Goal: Task Accomplishment & Management: Manage account settings

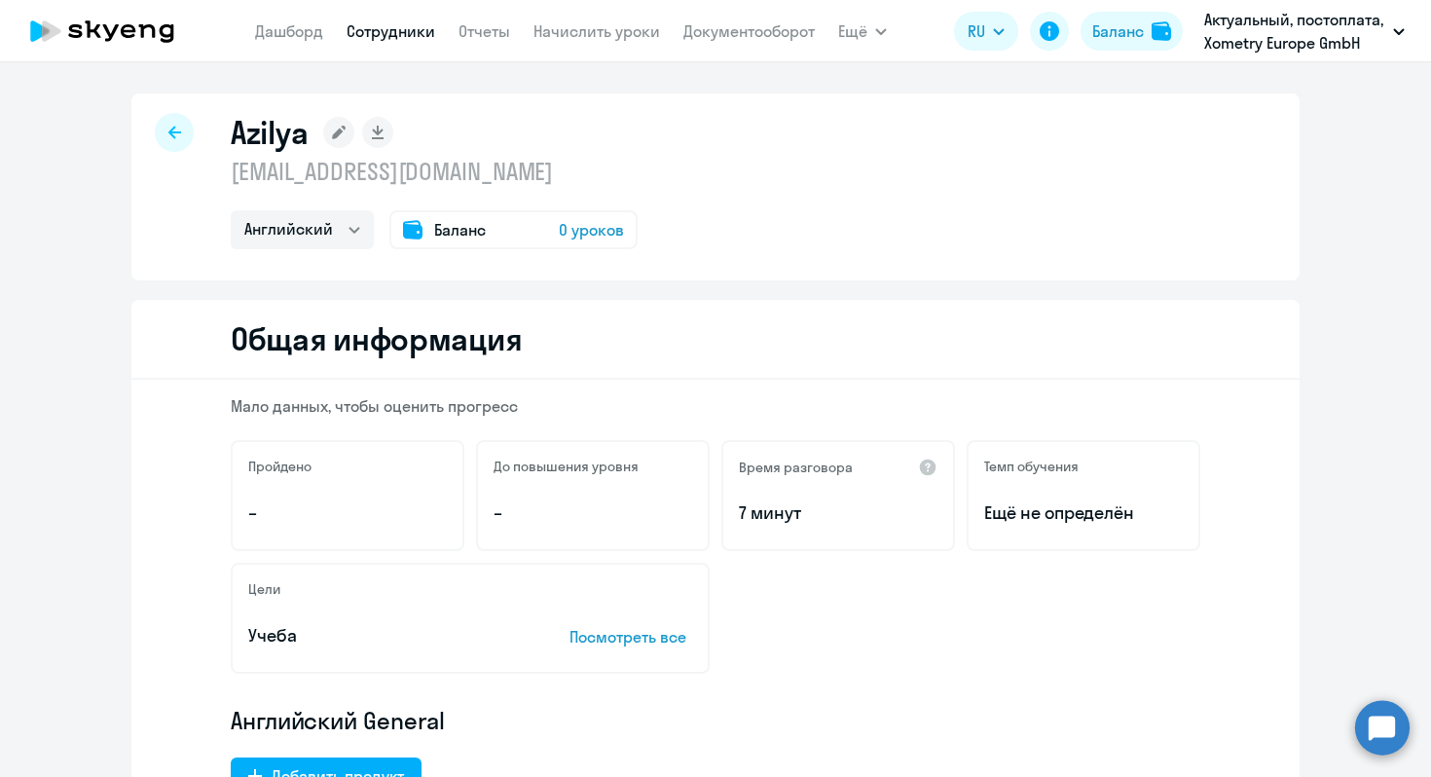
select select "english"
click at [342, 133] on rect at bounding box center [338, 132] width 31 height 31
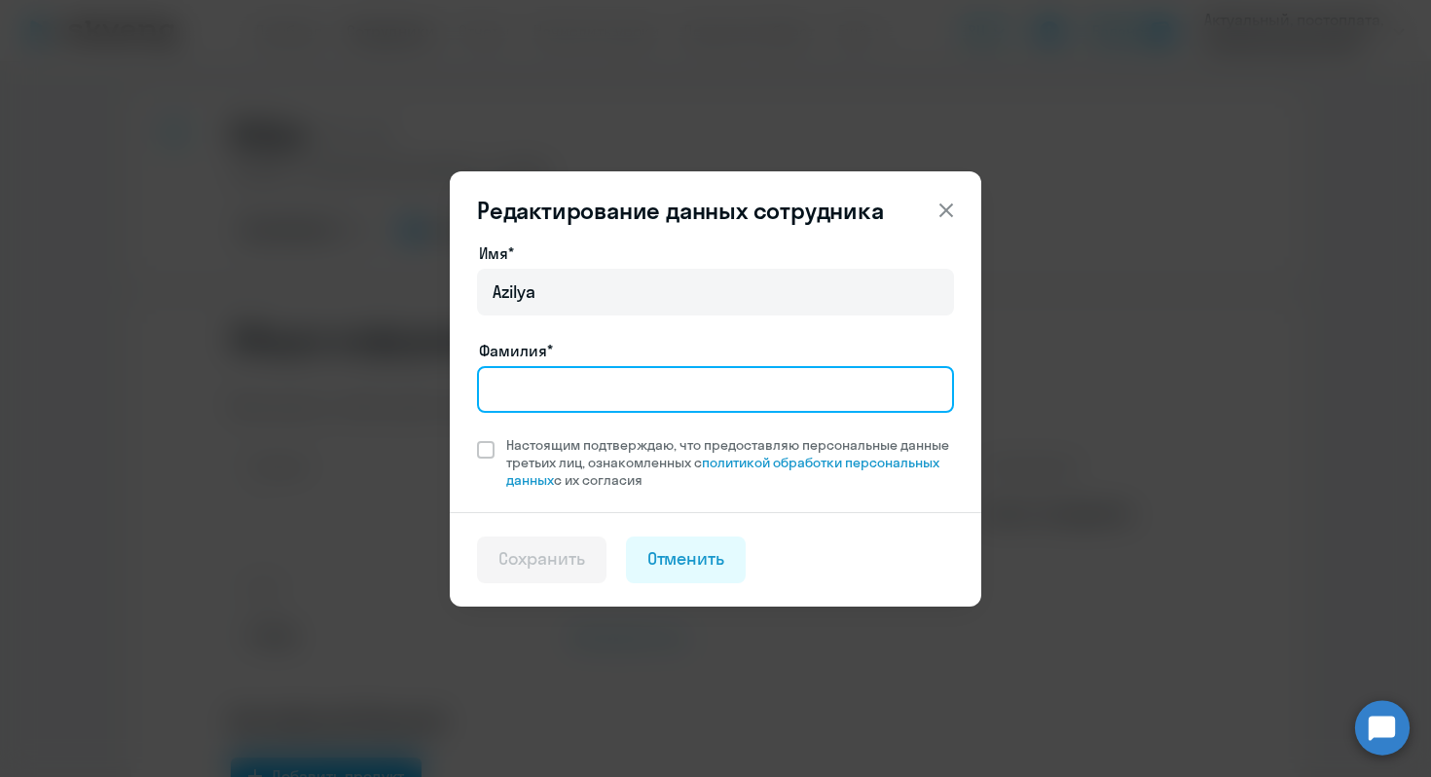
click at [648, 392] on input "Фамилия*" at bounding box center [715, 389] width 477 height 47
paste input "Azilya"
type input "Azilya"
drag, startPoint x: 567, startPoint y: 396, endPoint x: 426, endPoint y: 395, distance: 140.2
click at [426, 395] on div "Редактирование данных сотрудника Имя* [PERSON_NAME]* [PERSON_NAME] подтверждаю,…" at bounding box center [715, 388] width 942 height 545
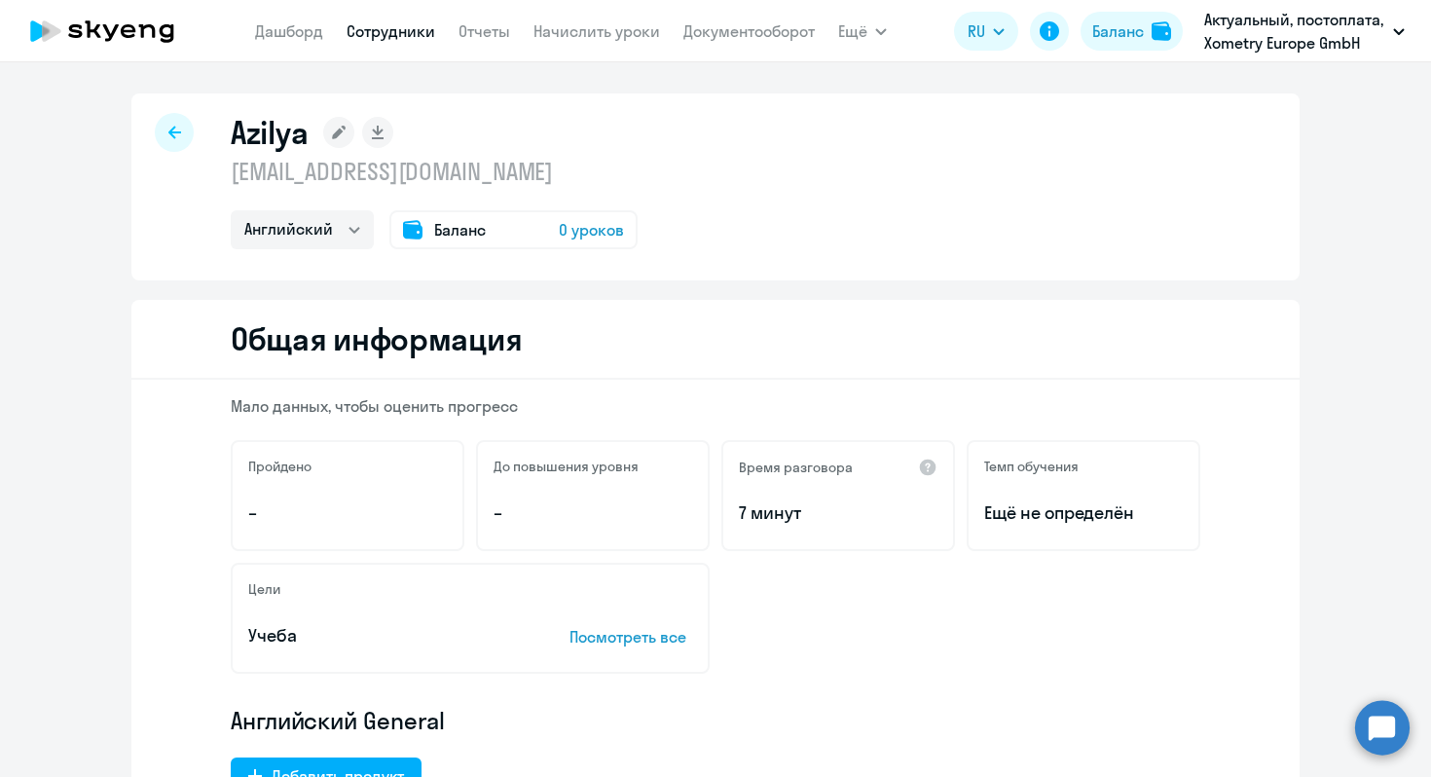
click at [341, 135] on rect at bounding box center [338, 132] width 31 height 31
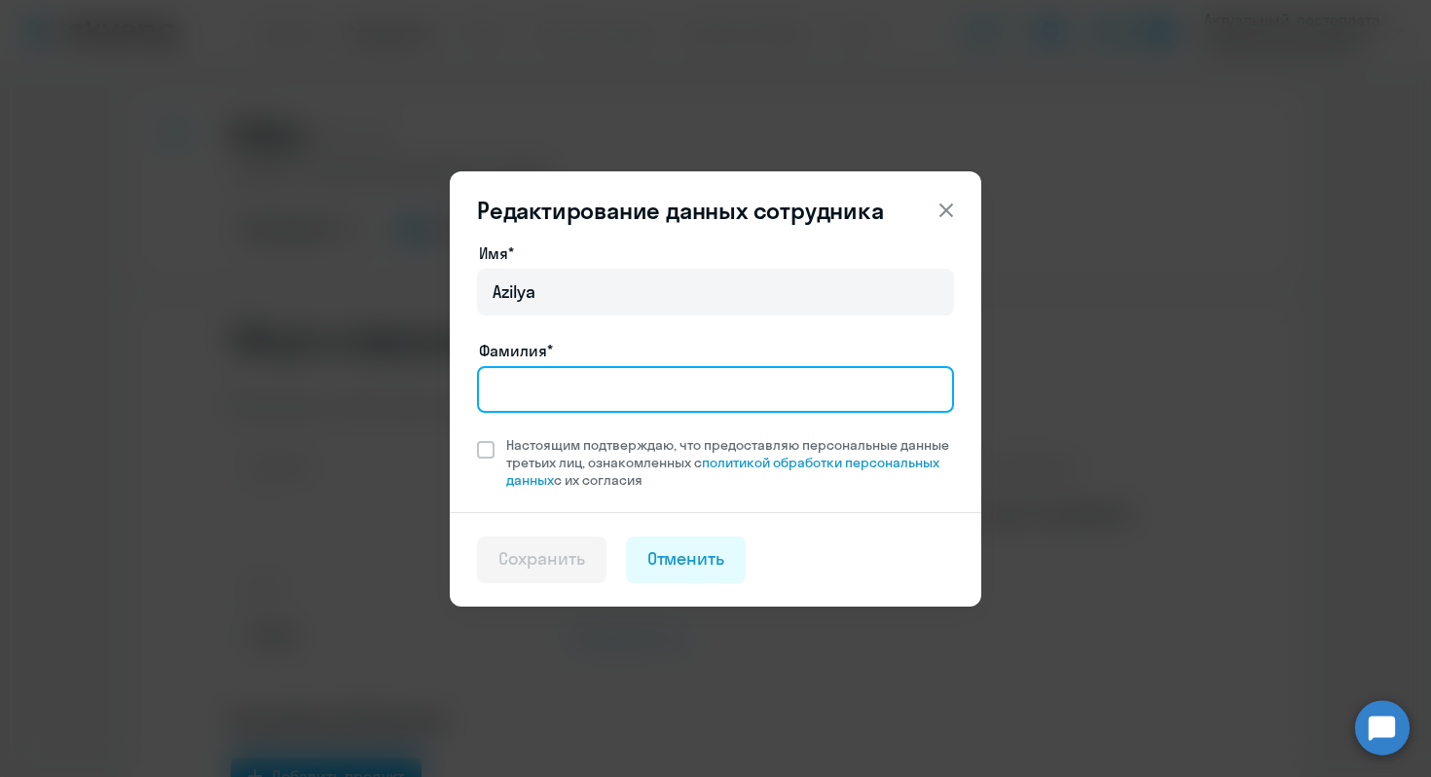
click at [530, 388] on input "Фамилия*" at bounding box center [715, 389] width 477 height 47
paste input "Kairmagambetova"
type input "Kairmagambetova"
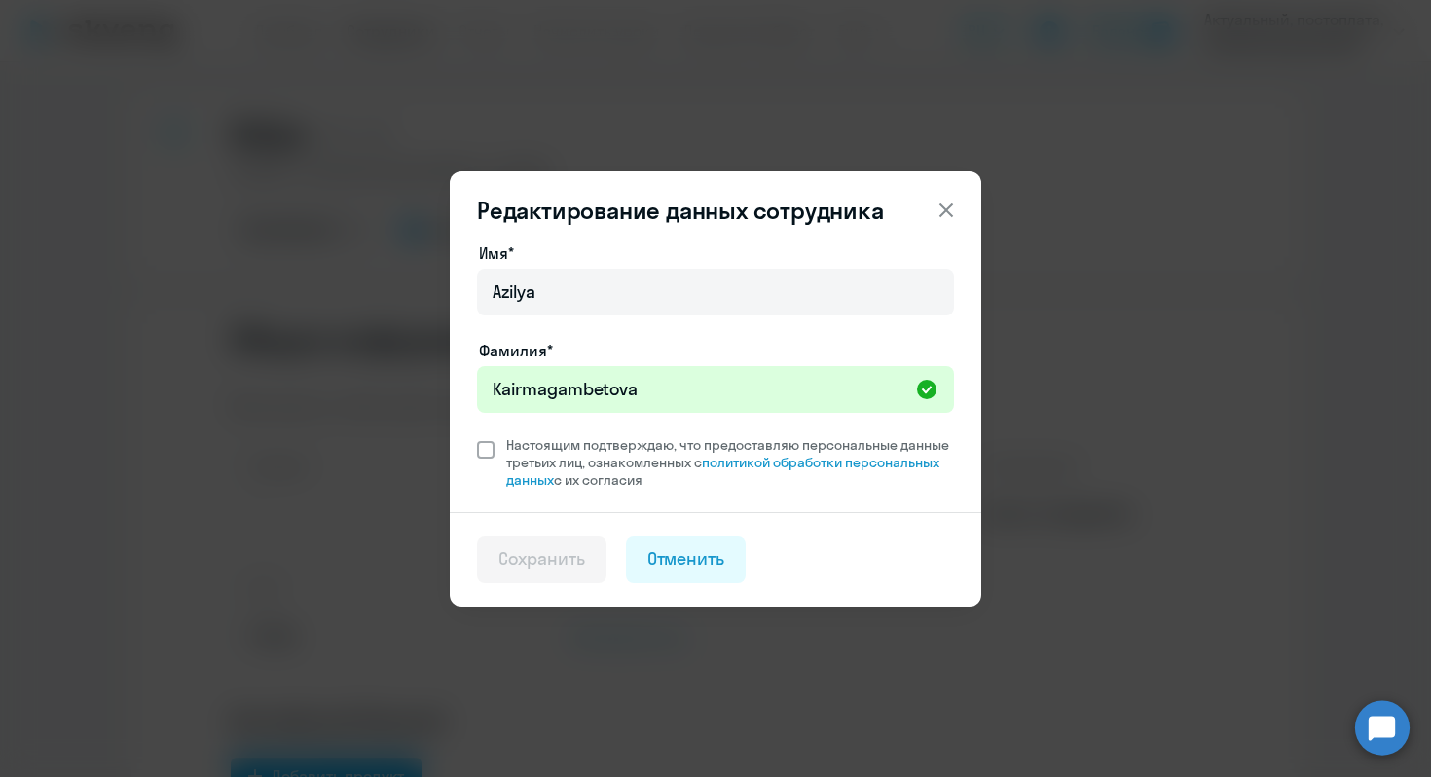
click at [493, 452] on span at bounding box center [486, 450] width 18 height 18
click at [477, 436] on input "Настоящим подтверждаю, что предоставляю персональные данные третьих лиц, ознако…" at bounding box center [476, 435] width 1 height 1
checkbox input "true"
click at [574, 559] on div "Сохранить" at bounding box center [541, 558] width 87 height 25
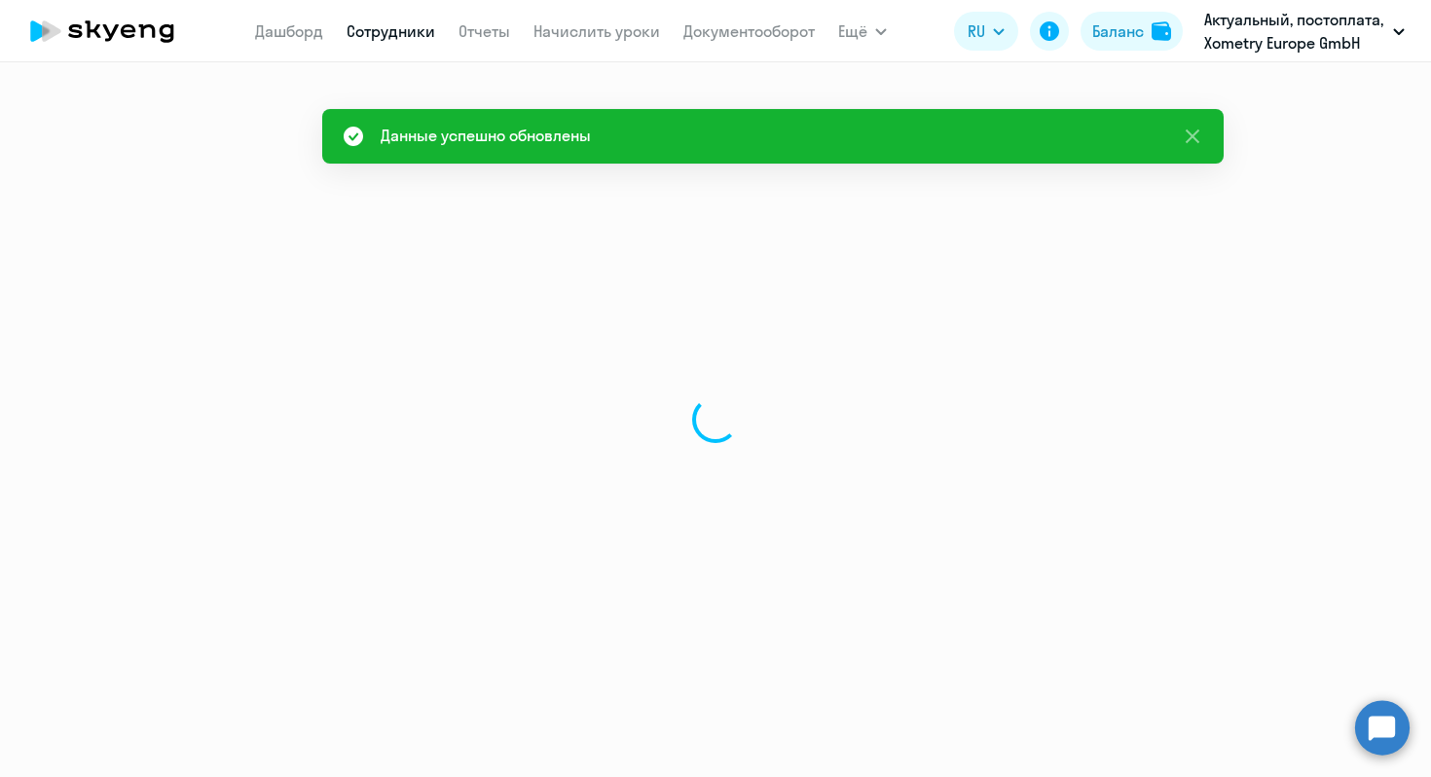
select select "english"
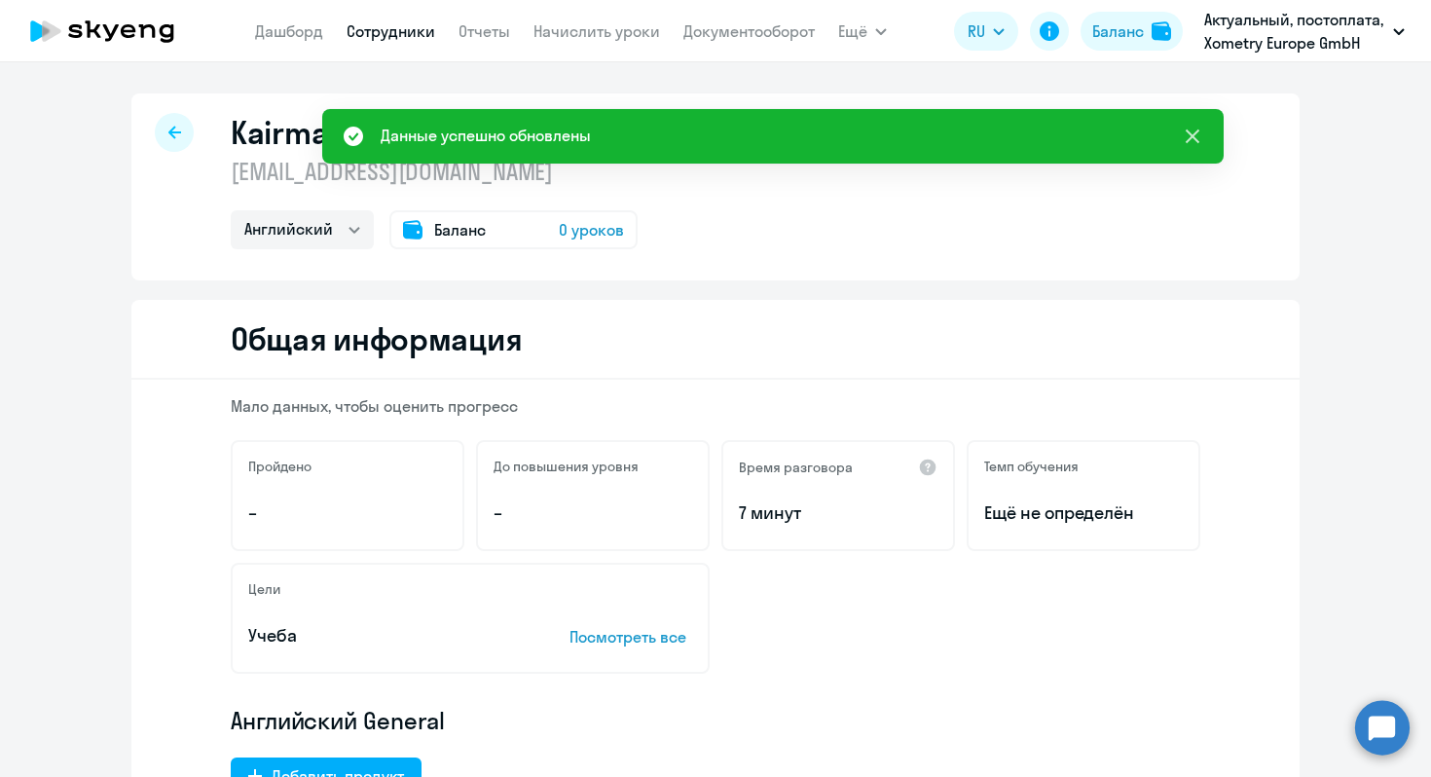
click at [1203, 133] on icon at bounding box center [1192, 136] width 23 height 23
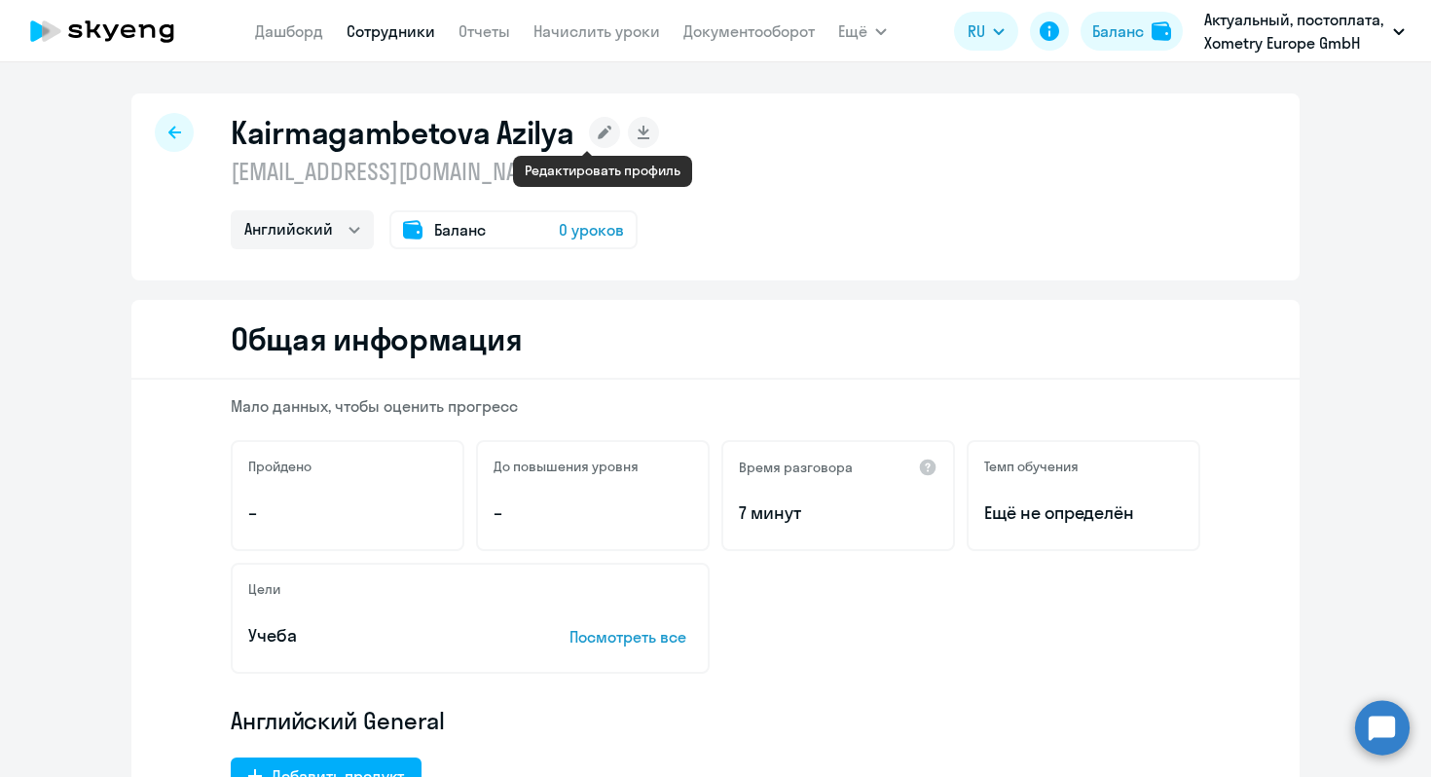
click at [599, 133] on icon at bounding box center [606, 133] width 14 height 14
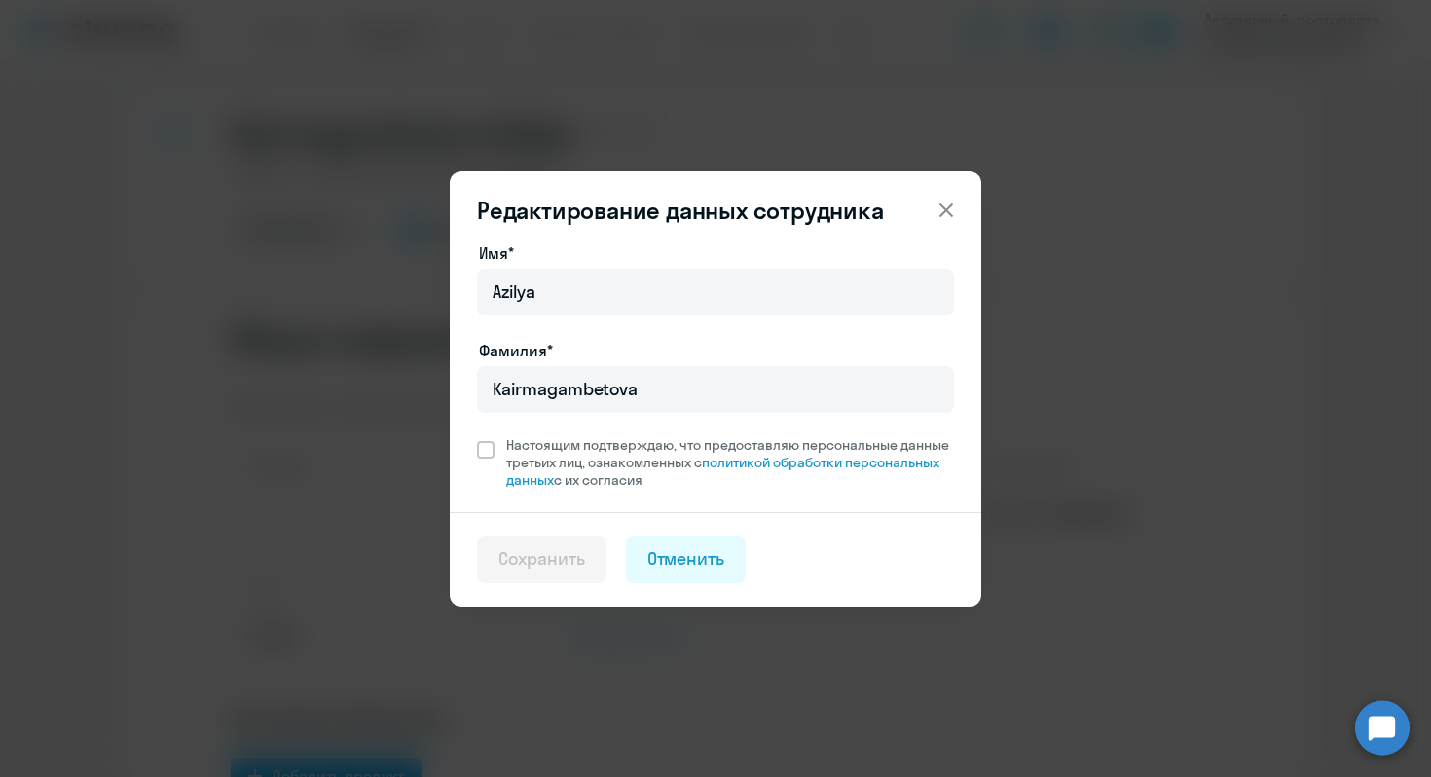
click at [956, 210] on icon at bounding box center [946, 210] width 23 height 23
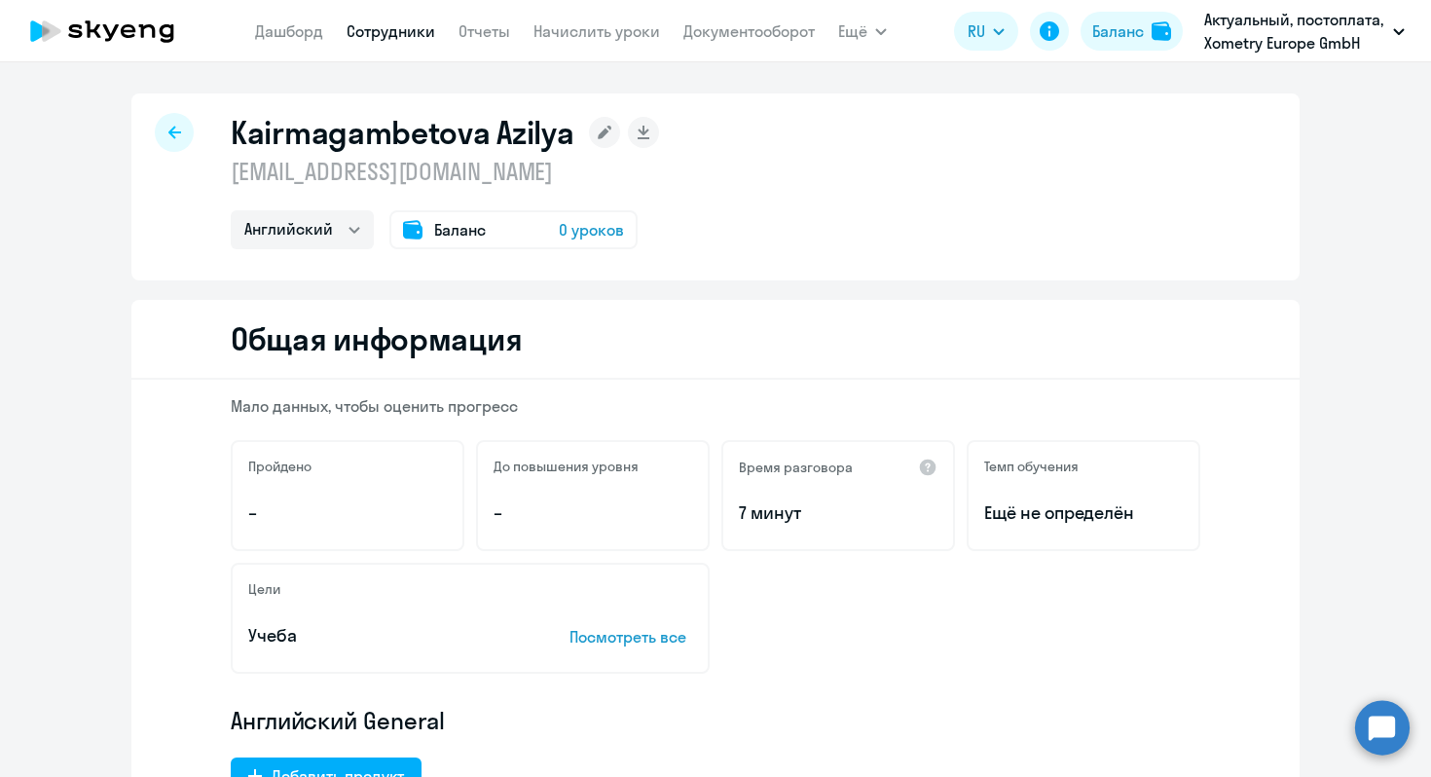
click at [173, 135] on icon at bounding box center [174, 132] width 13 height 13
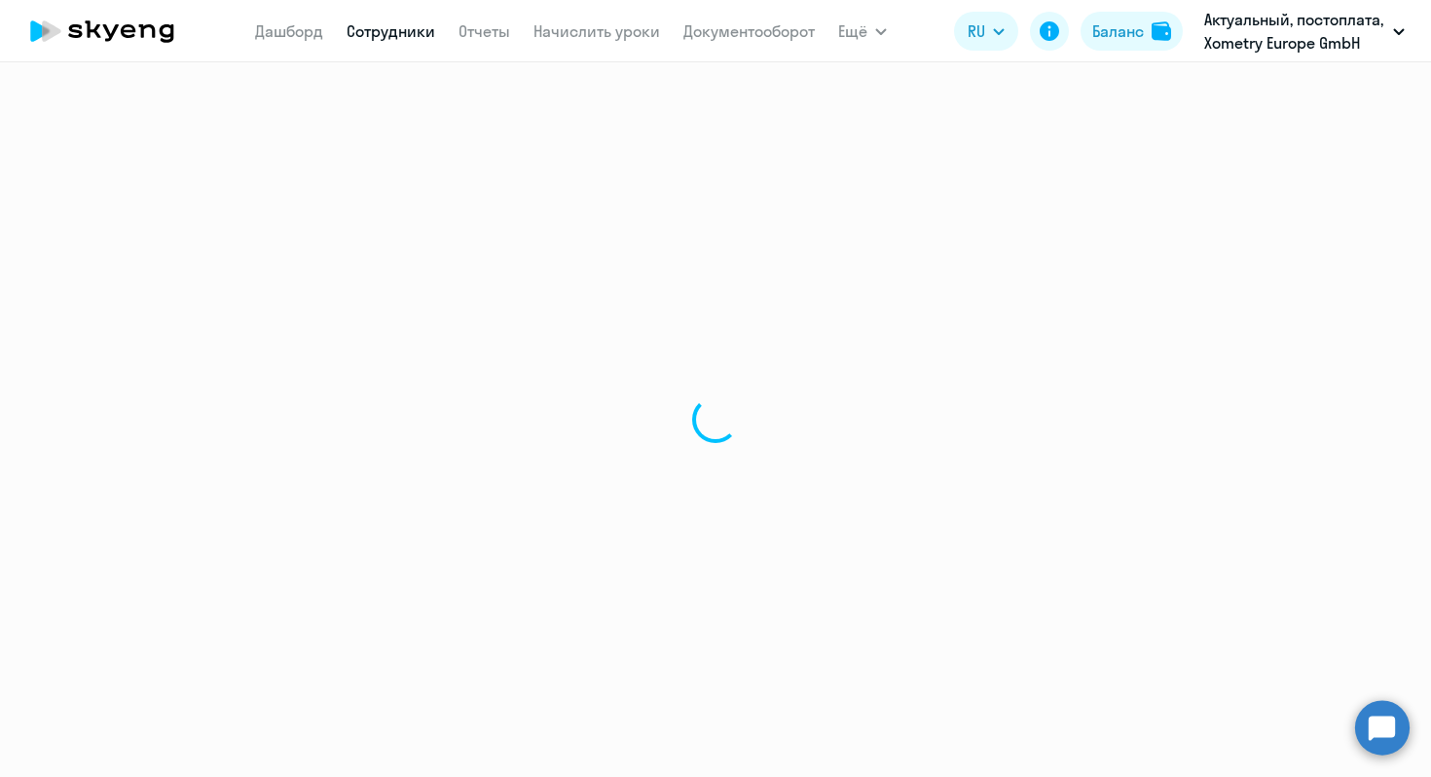
select select "30"
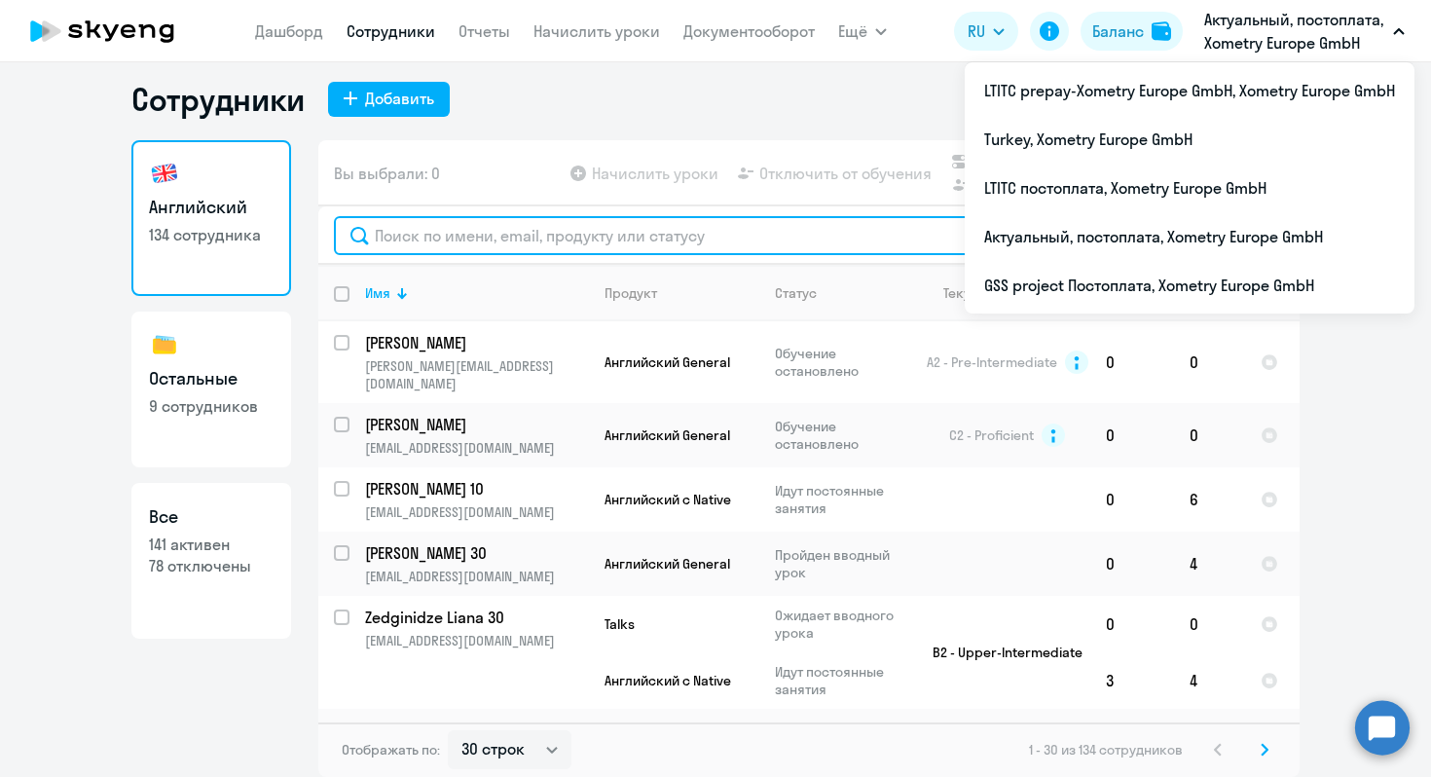
click at [433, 226] on input "text" at bounding box center [809, 235] width 950 height 39
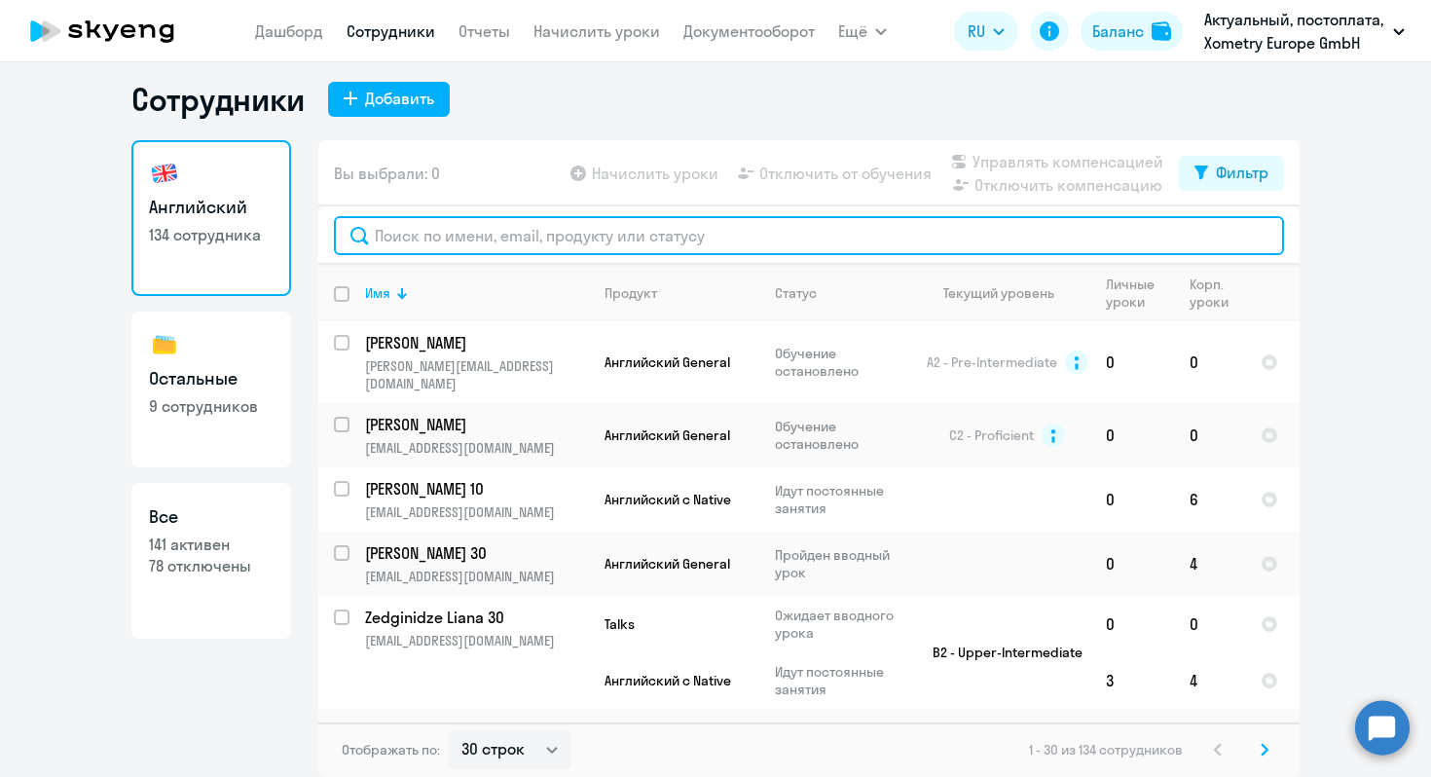
paste input "[EMAIL_ADDRESS][DOMAIN_NAME]"
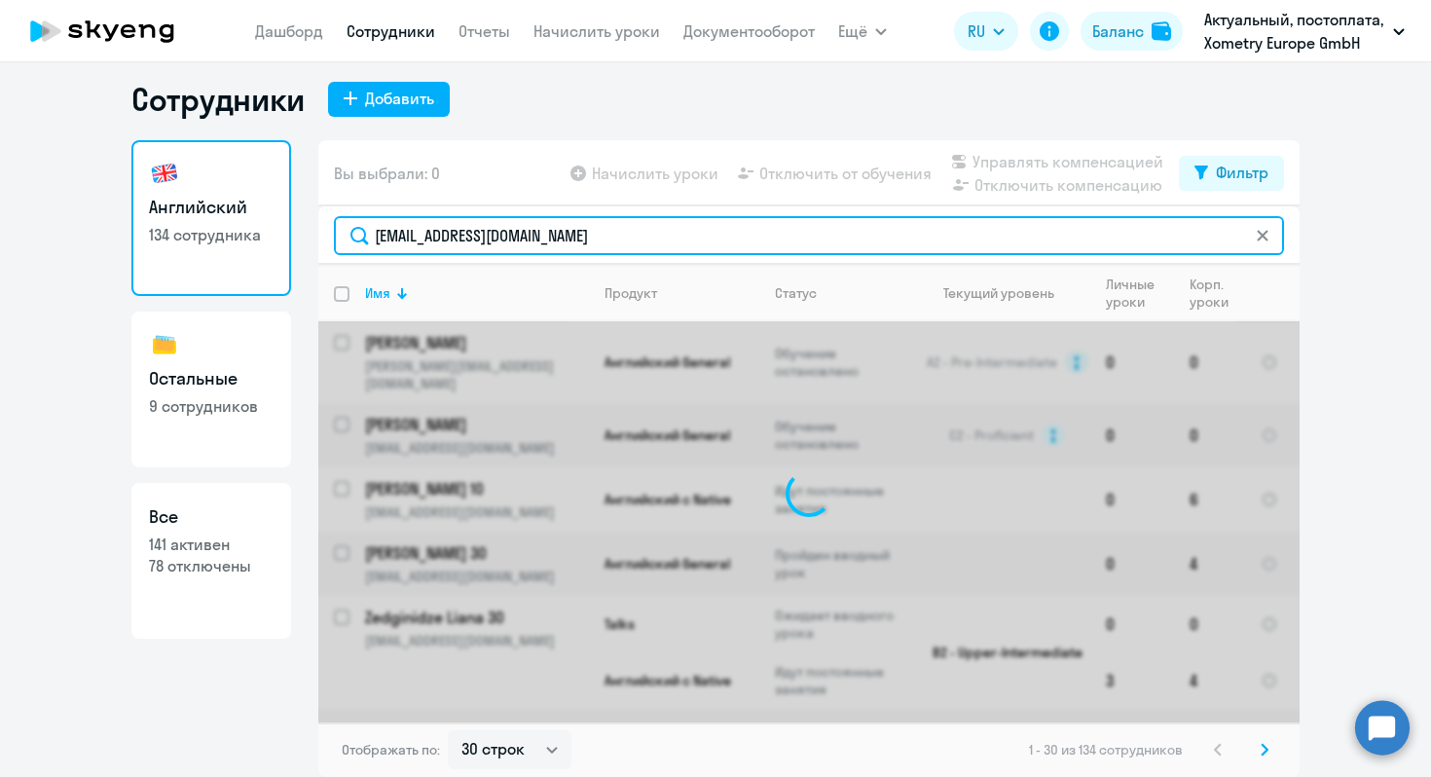
type input "[EMAIL_ADDRESS][DOMAIN_NAME]"
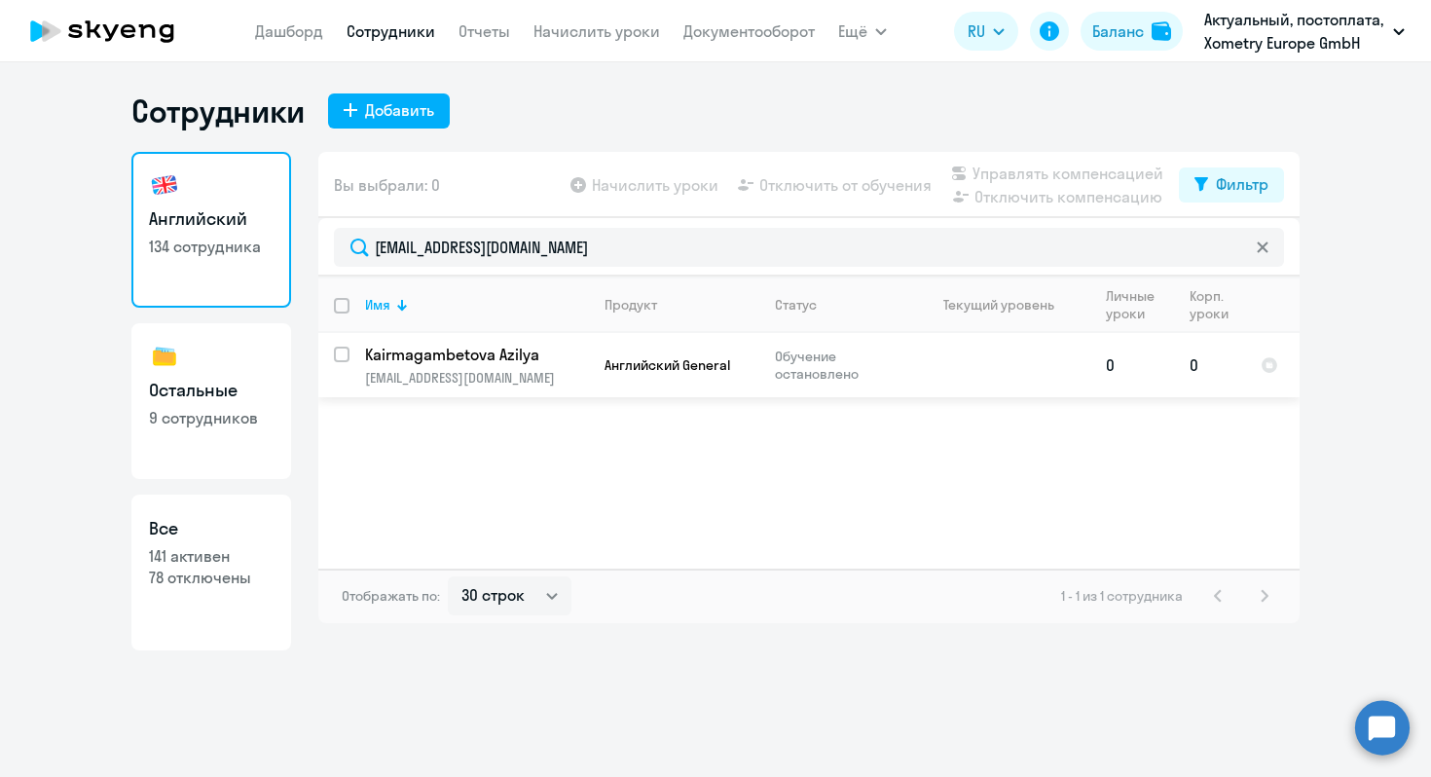
click at [495, 371] on p "[EMAIL_ADDRESS][DOMAIN_NAME]" at bounding box center [476, 378] width 223 height 18
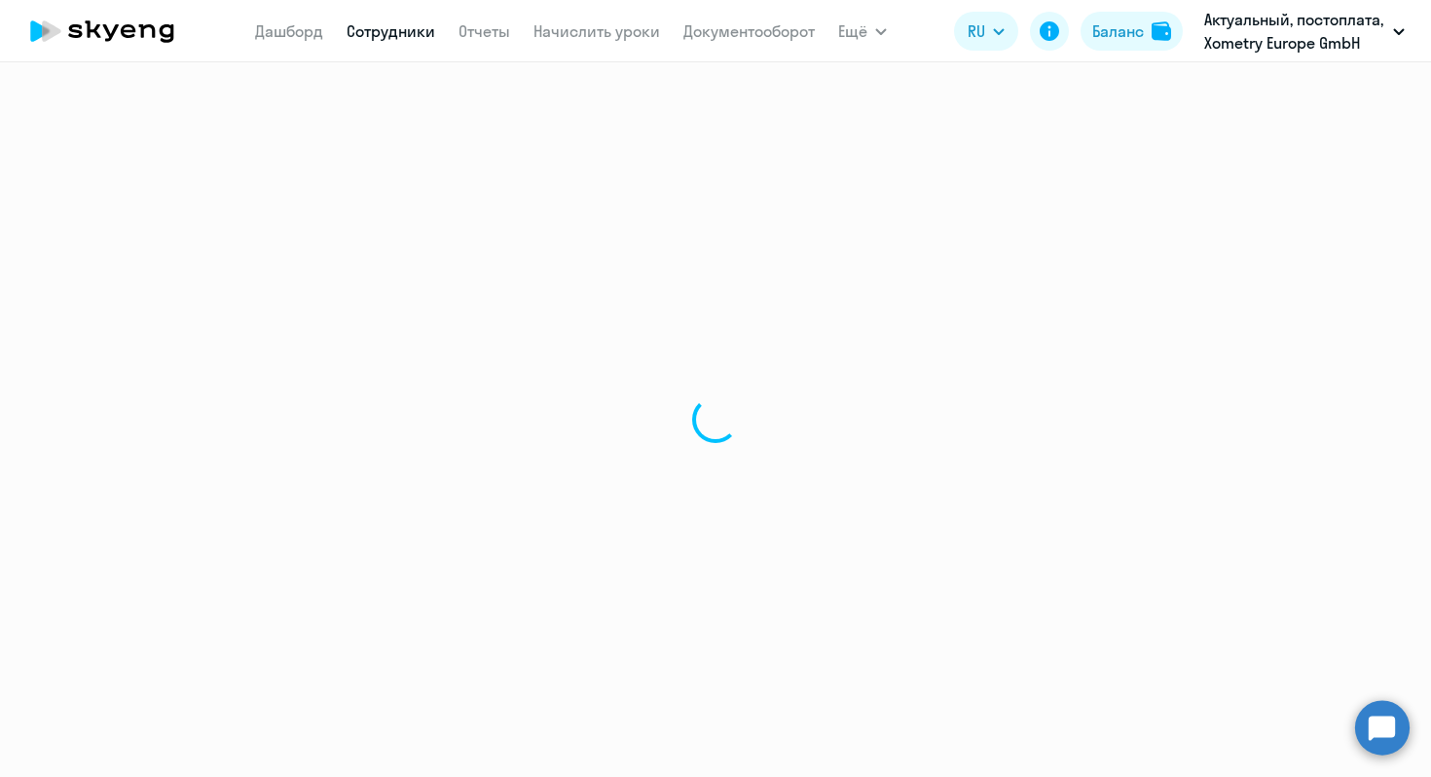
select select "english"
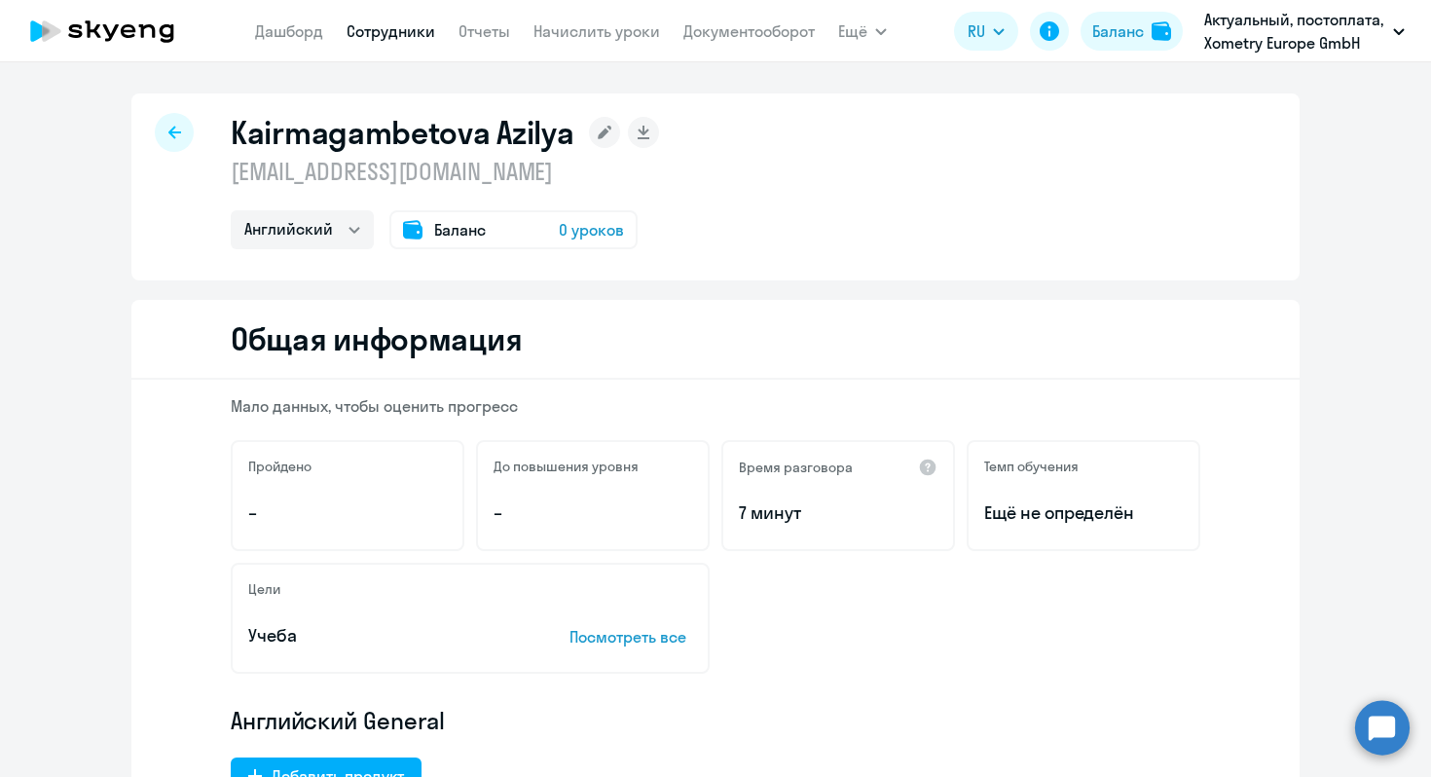
click at [592, 139] on rect at bounding box center [604, 132] width 31 height 31
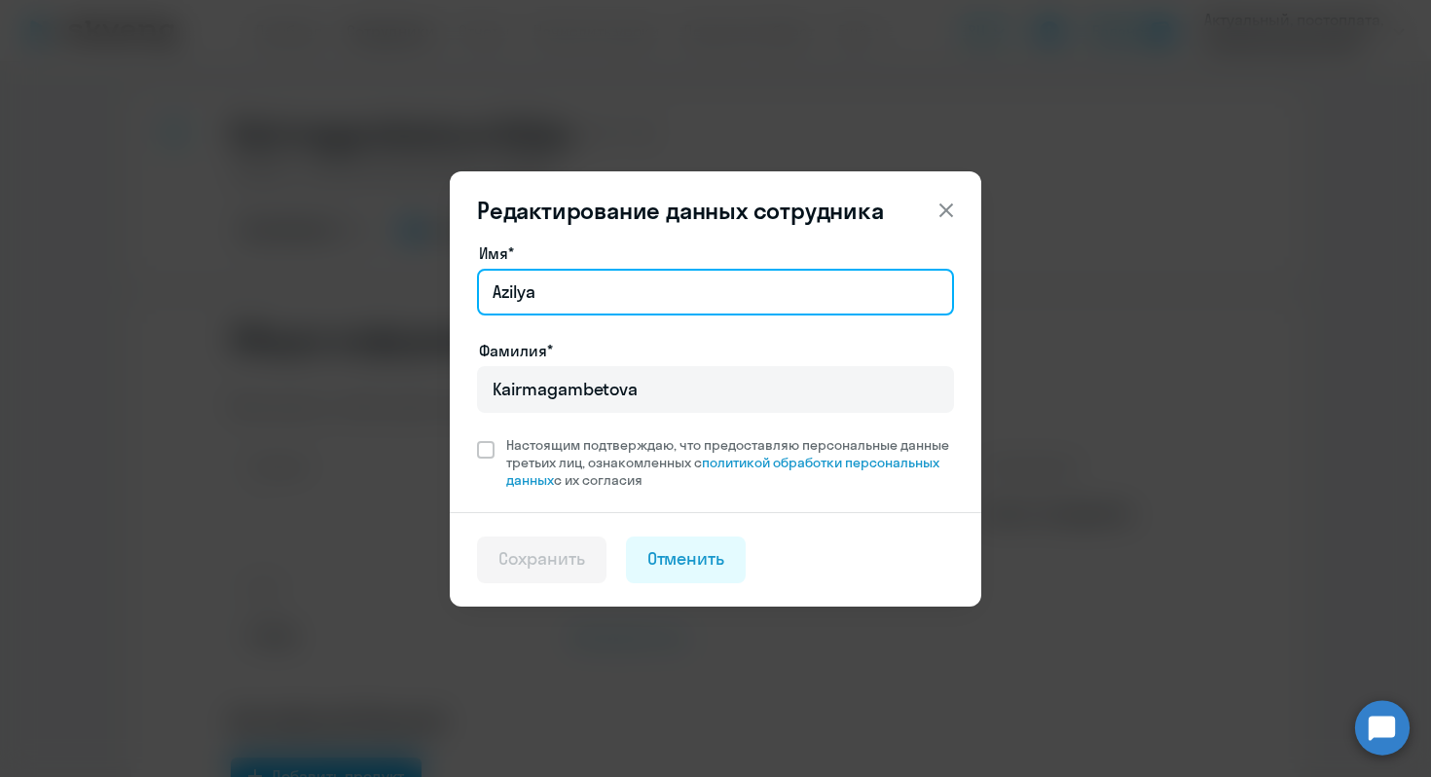
click at [639, 291] on input "Azilya" at bounding box center [715, 292] width 477 height 47
type input "Azilya 40"
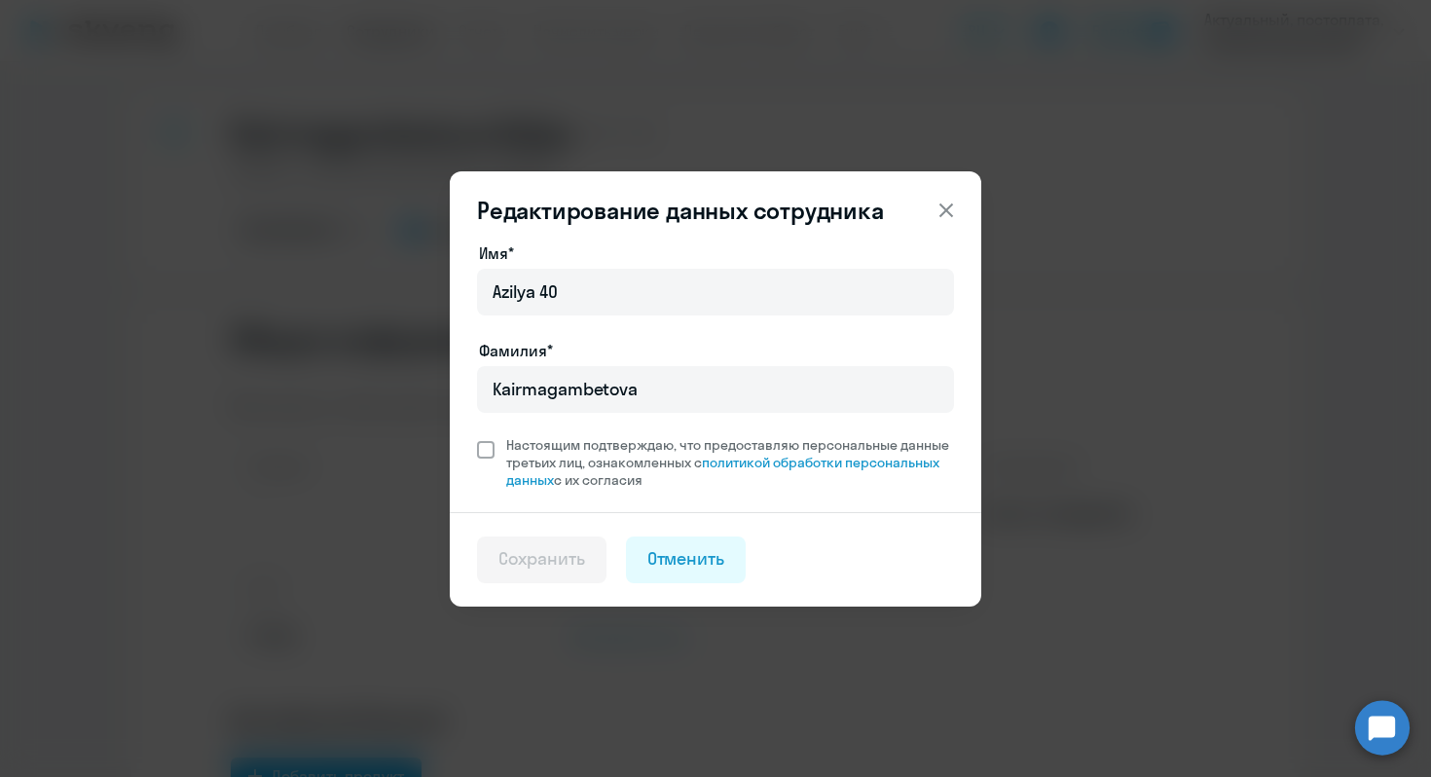
click at [483, 452] on span at bounding box center [486, 450] width 18 height 18
click at [477, 436] on input "Настоящим подтверждаю, что предоставляю персональные данные третьих лиц, ознако…" at bounding box center [476, 435] width 1 height 1
checkbox input "true"
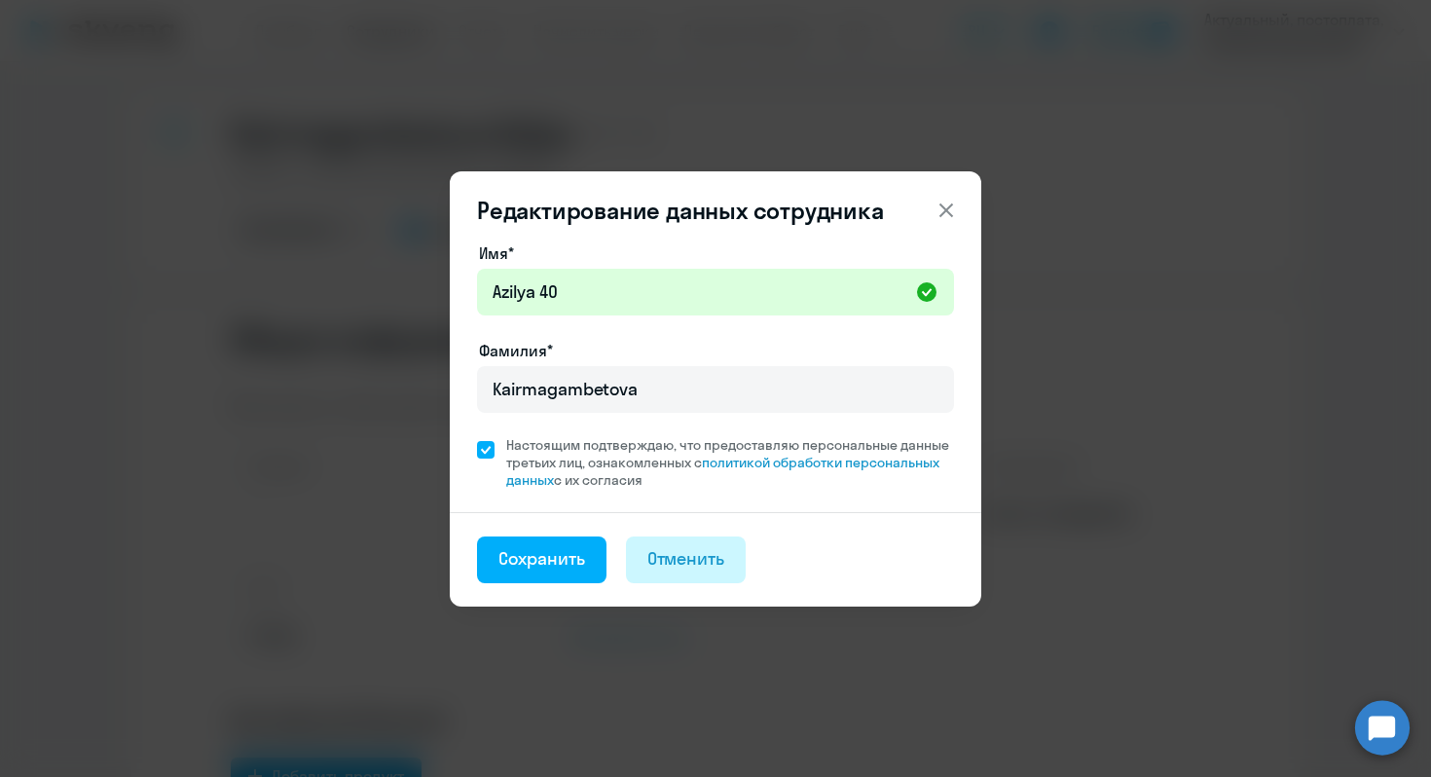
click at [720, 558] on div "Отменить" at bounding box center [686, 558] width 78 height 25
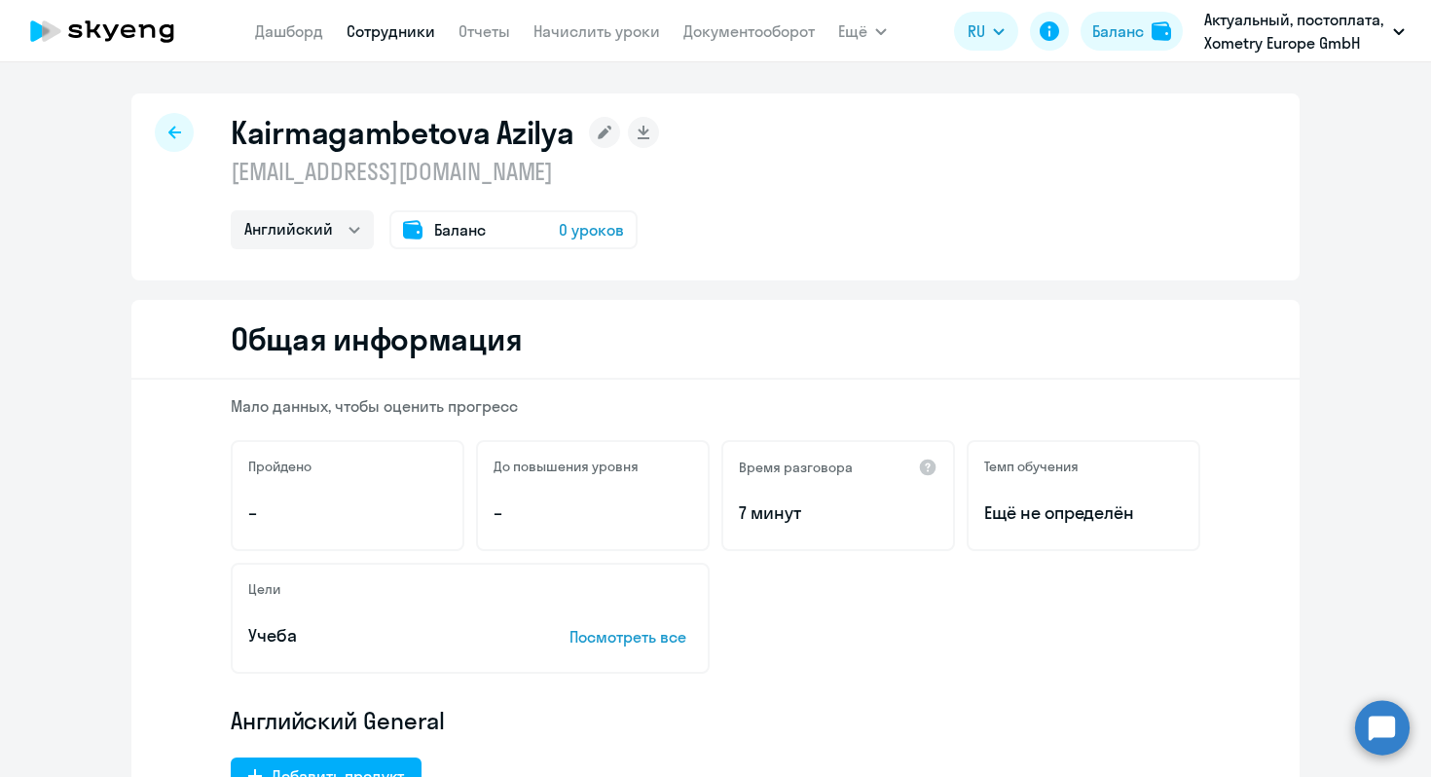
click at [720, 558] on div "Пройдено – До повышения уровня – Время разговора 7 минут [PERSON_NAME] обучения…" at bounding box center [716, 557] width 970 height 234
click at [603, 123] on rect at bounding box center [604, 132] width 31 height 31
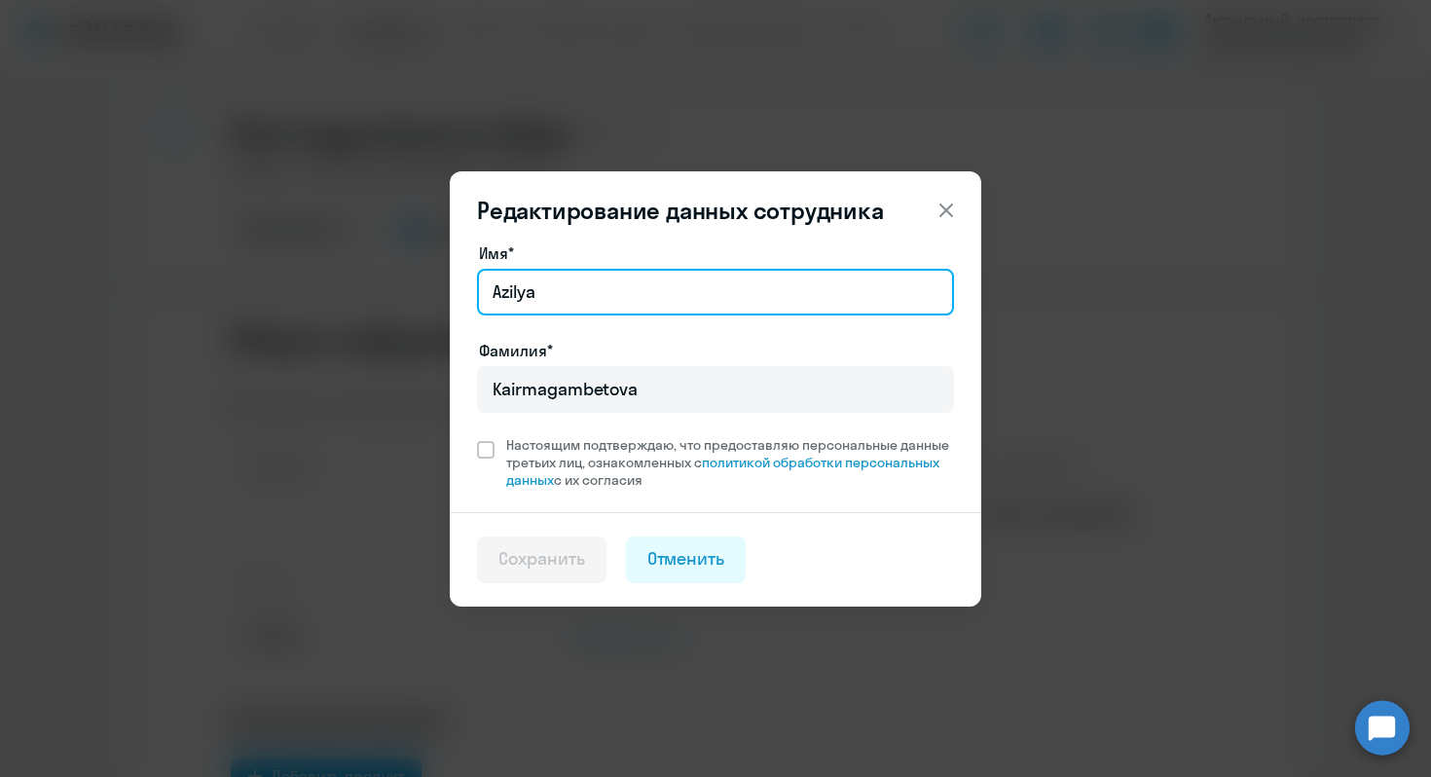
click at [585, 283] on input "Azilya" at bounding box center [715, 292] width 477 height 47
type input "Azilya 40"
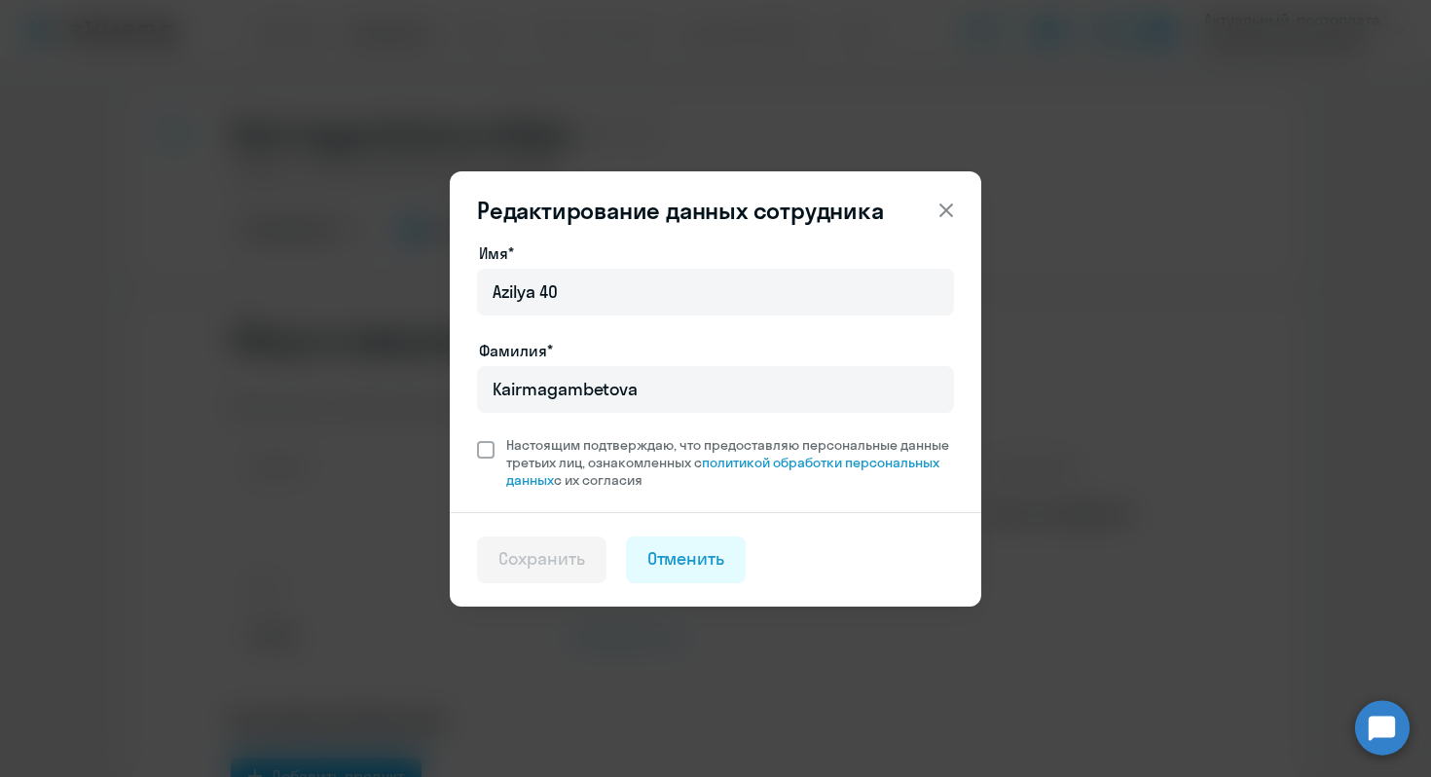
click at [508, 440] on span "Настоящим подтверждаю, что предоставляю персональные данные третьих лиц, ознако…" at bounding box center [730, 462] width 448 height 53
click at [477, 436] on input "Настоящим подтверждаю, что предоставляю персональные данные третьих лиц, ознако…" at bounding box center [476, 435] width 1 height 1
checkbox input "true"
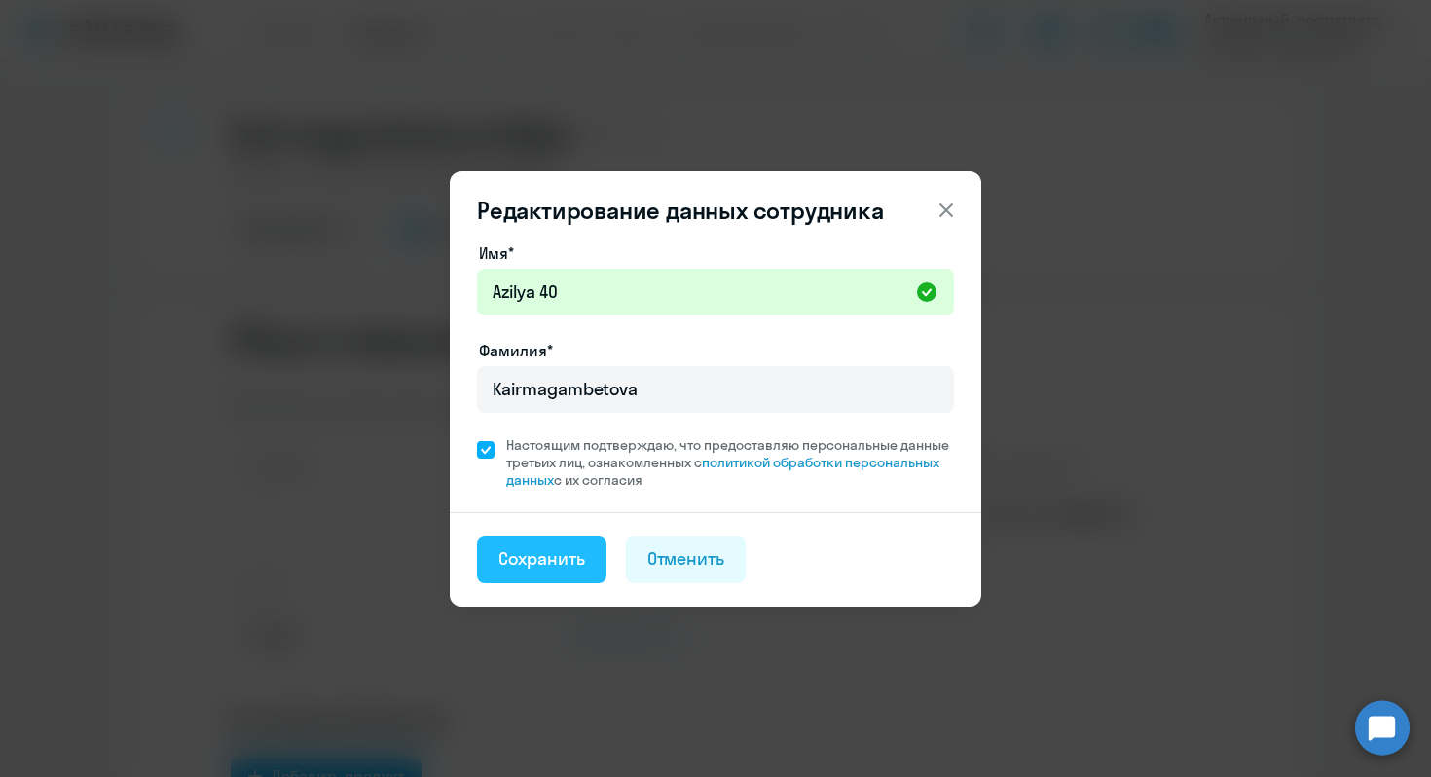
click at [567, 559] on div "Сохранить" at bounding box center [541, 558] width 87 height 25
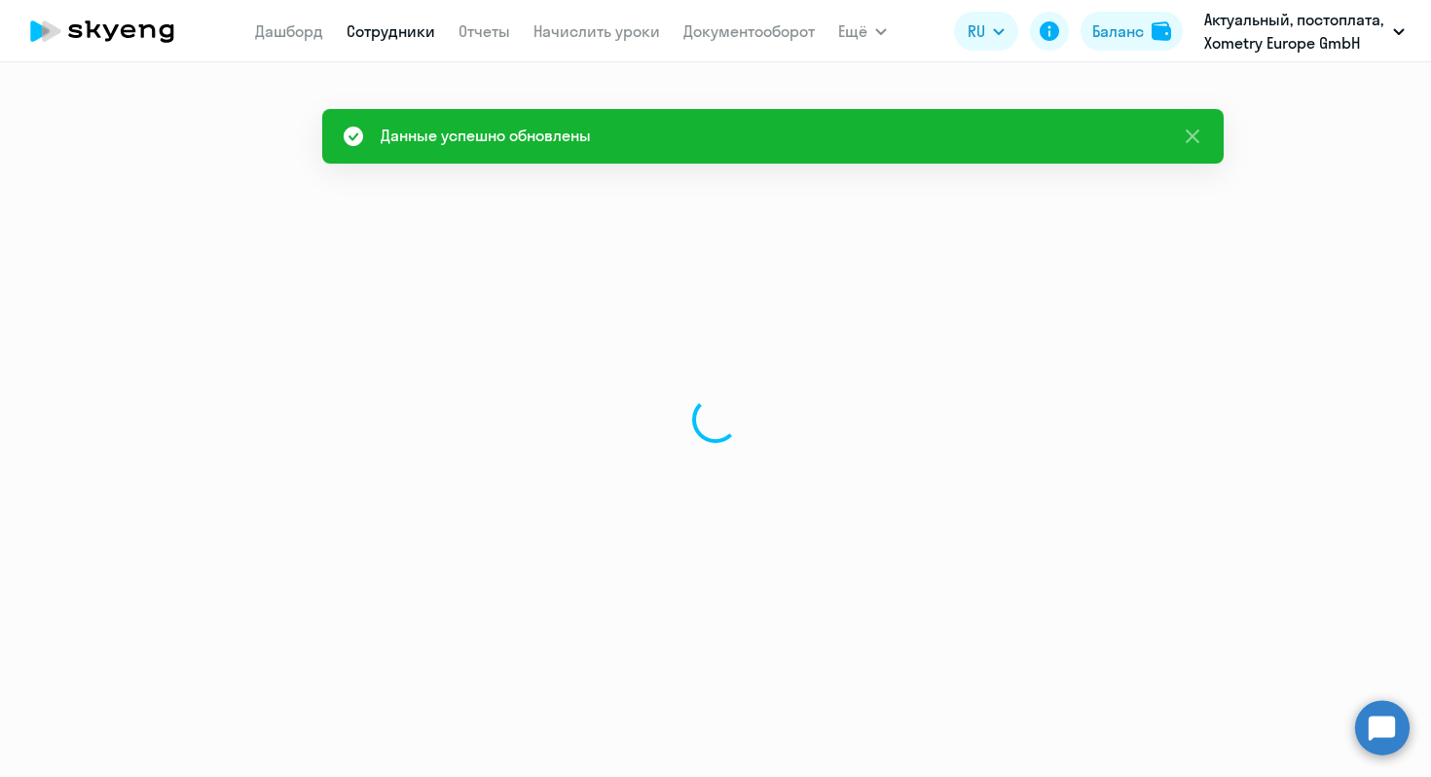
select select "english"
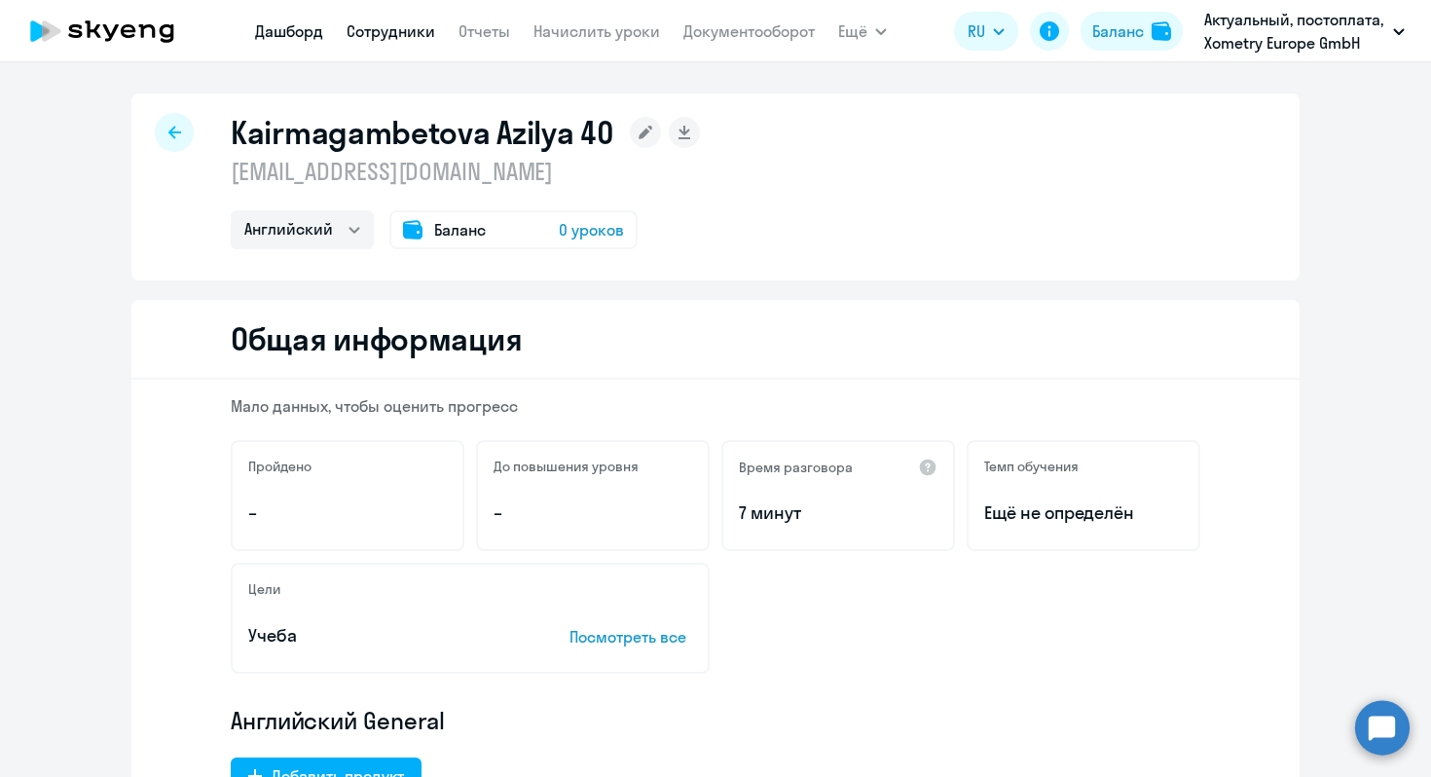
click at [301, 36] on link "Дашборд" at bounding box center [289, 30] width 68 height 19
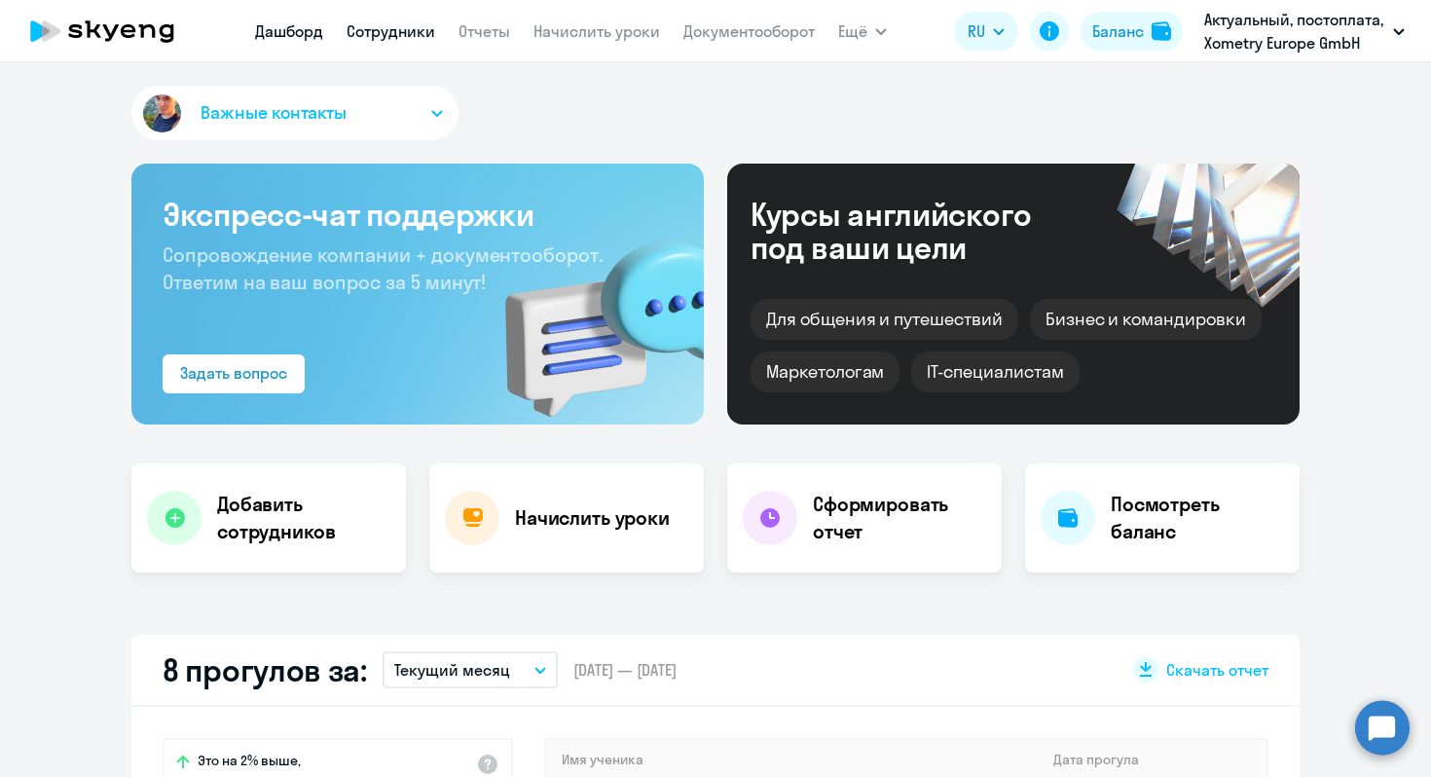
click at [425, 33] on link "Сотрудники" at bounding box center [391, 30] width 89 height 19
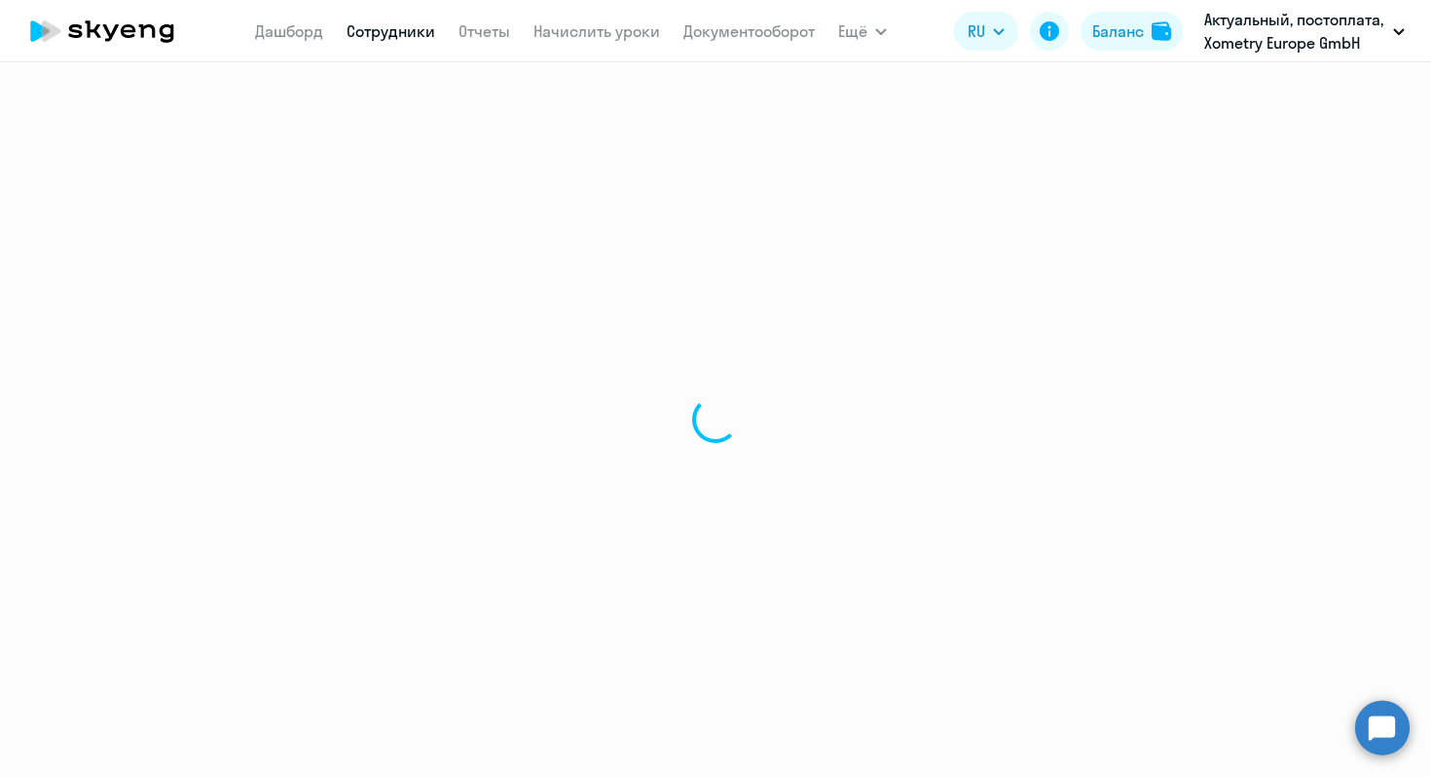
select select "30"
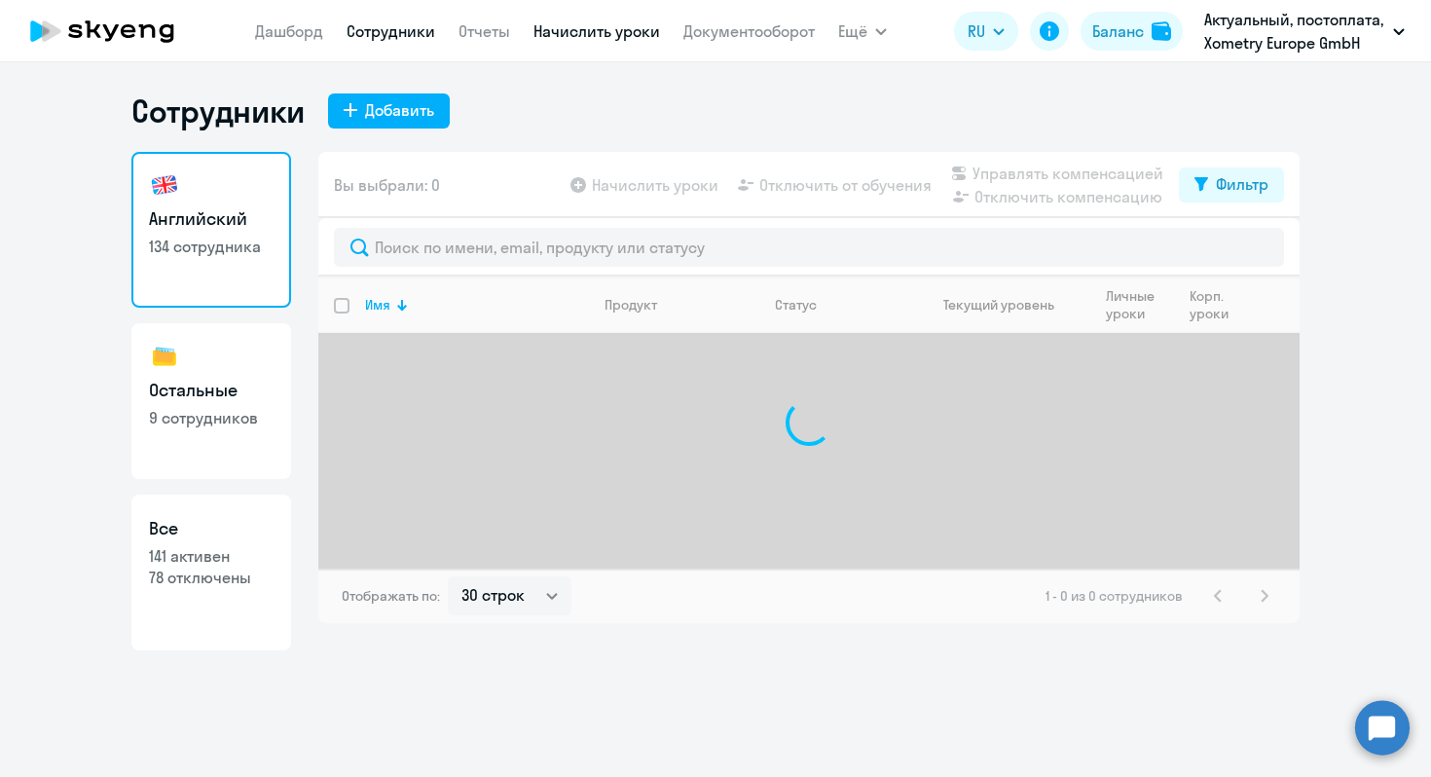
click at [592, 29] on link "Начислить уроки" at bounding box center [597, 30] width 127 height 19
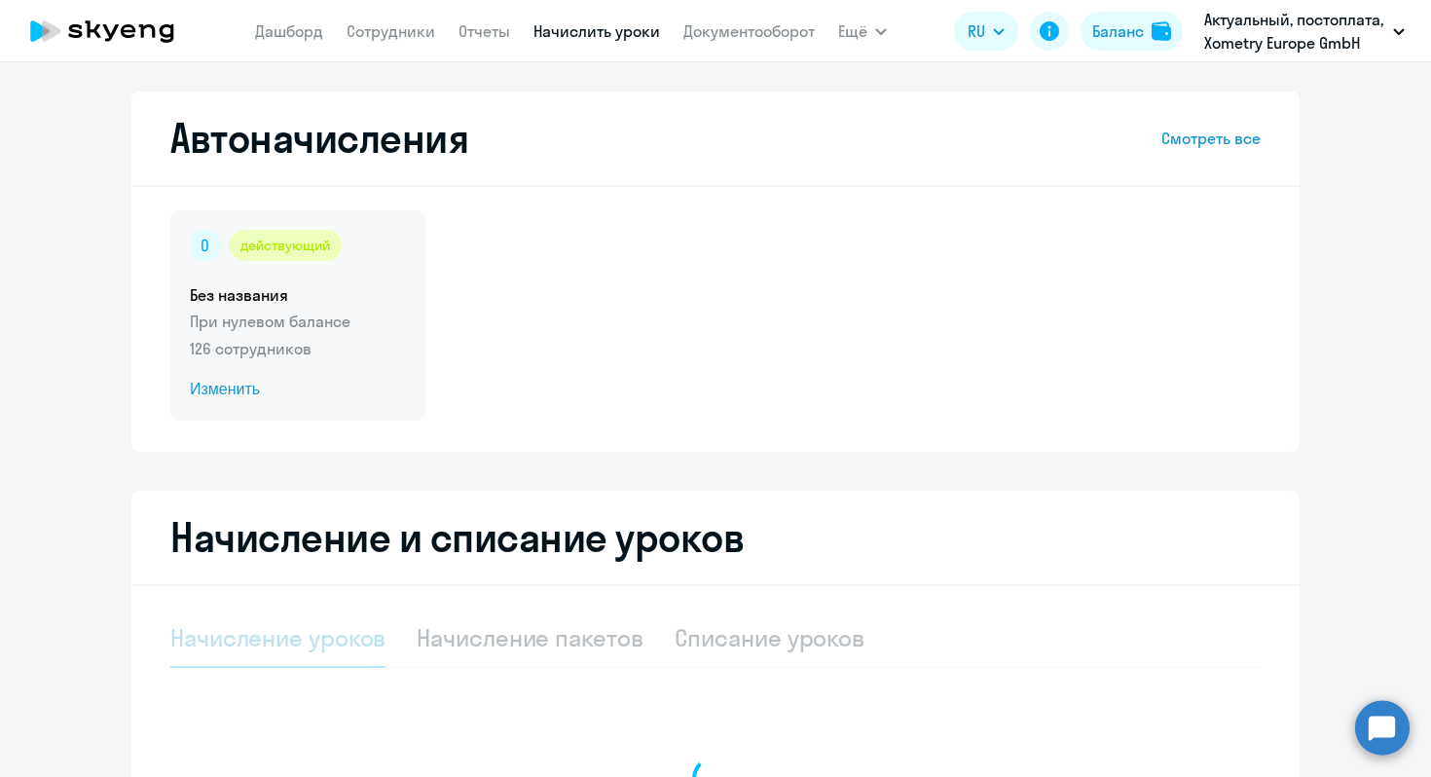
click at [349, 342] on p "126 сотрудников" at bounding box center [298, 348] width 216 height 23
select select "10"
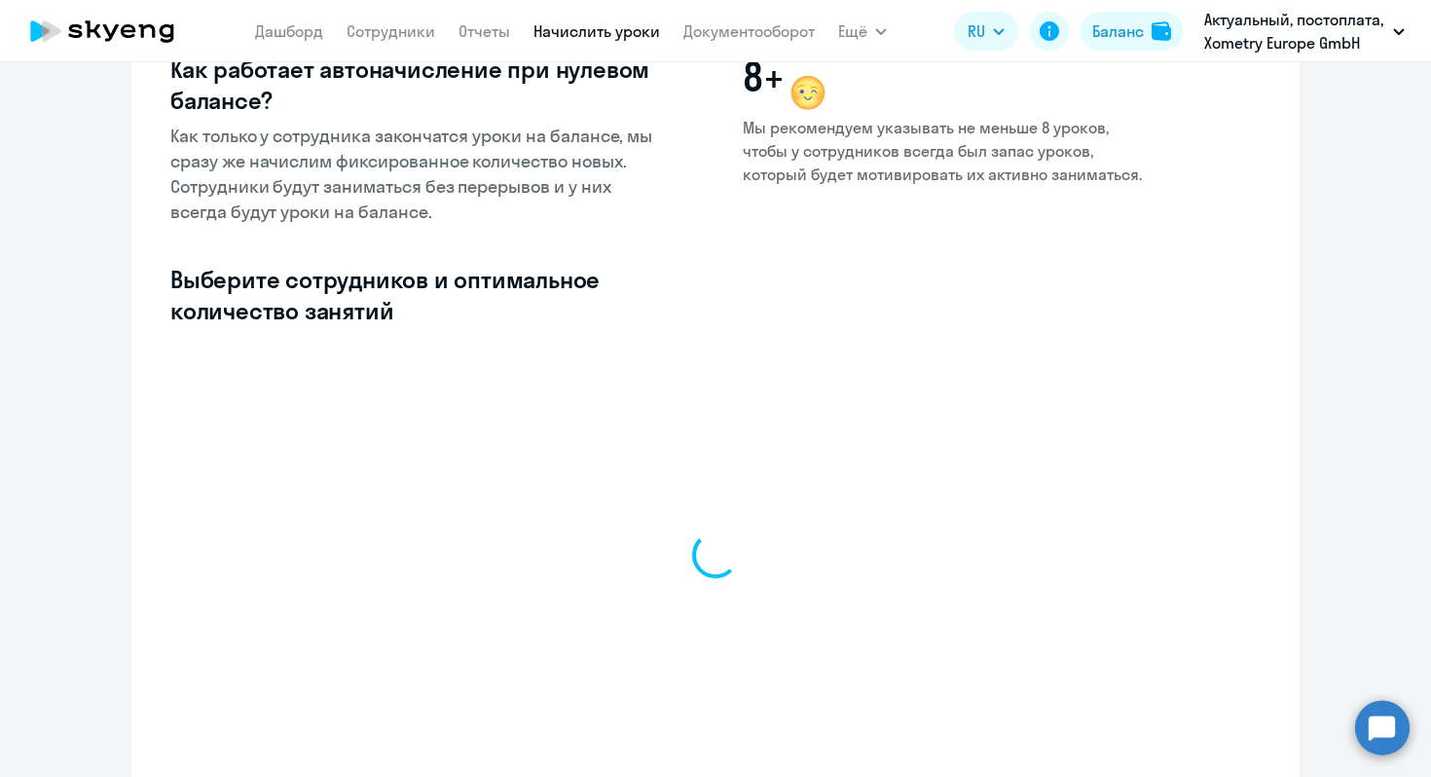
select select "10"
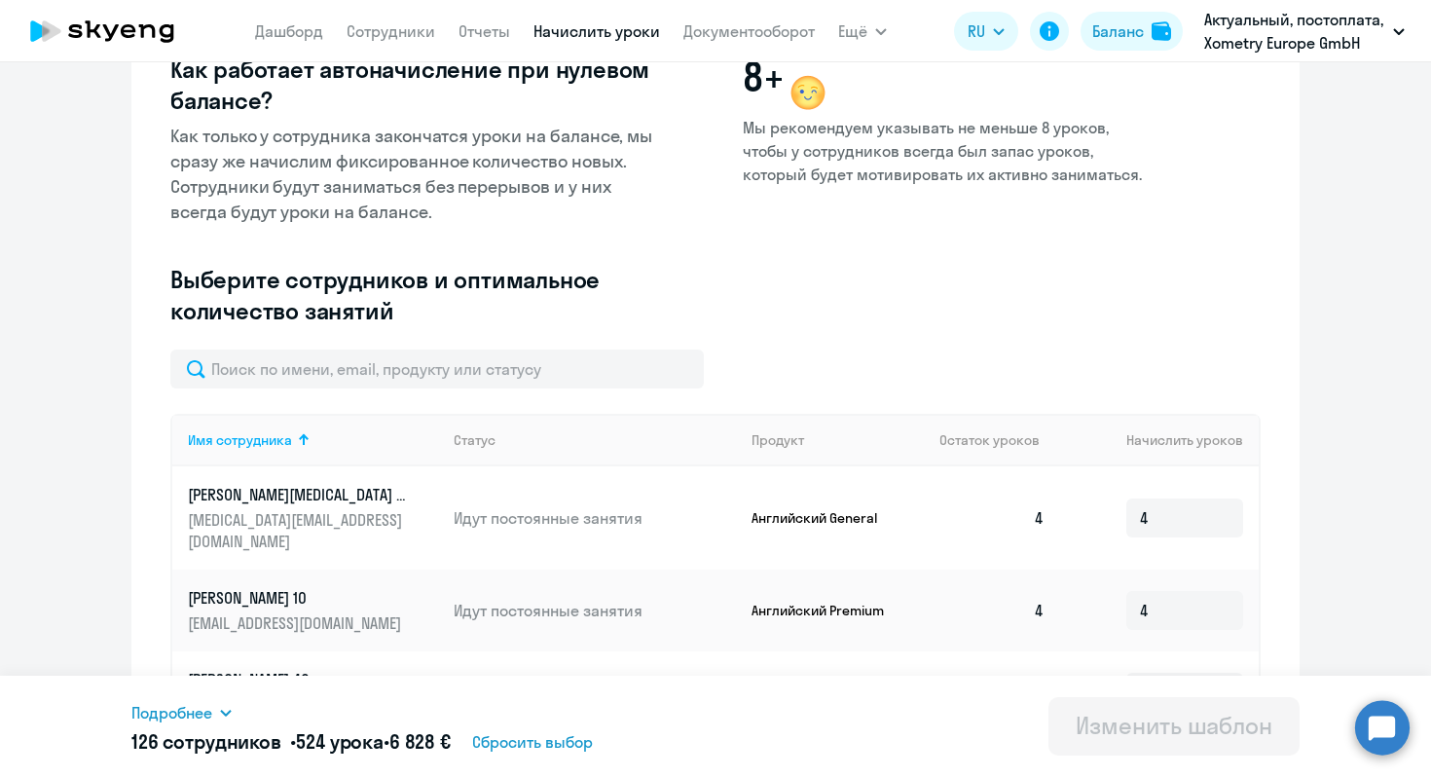
scroll to position [347, 0]
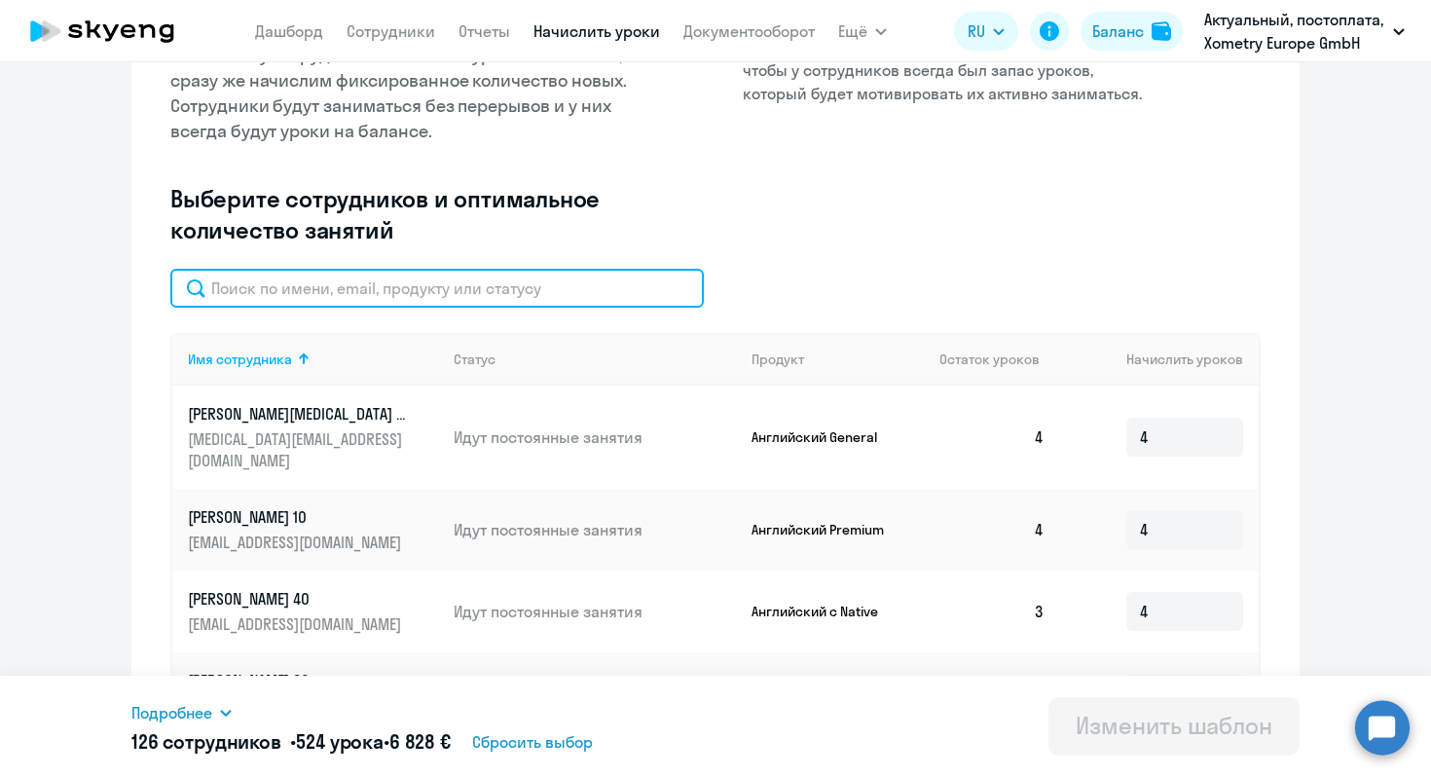
click at [472, 286] on input "text" at bounding box center [437, 288] width 534 height 39
paste input "[PERSON_NAME]"
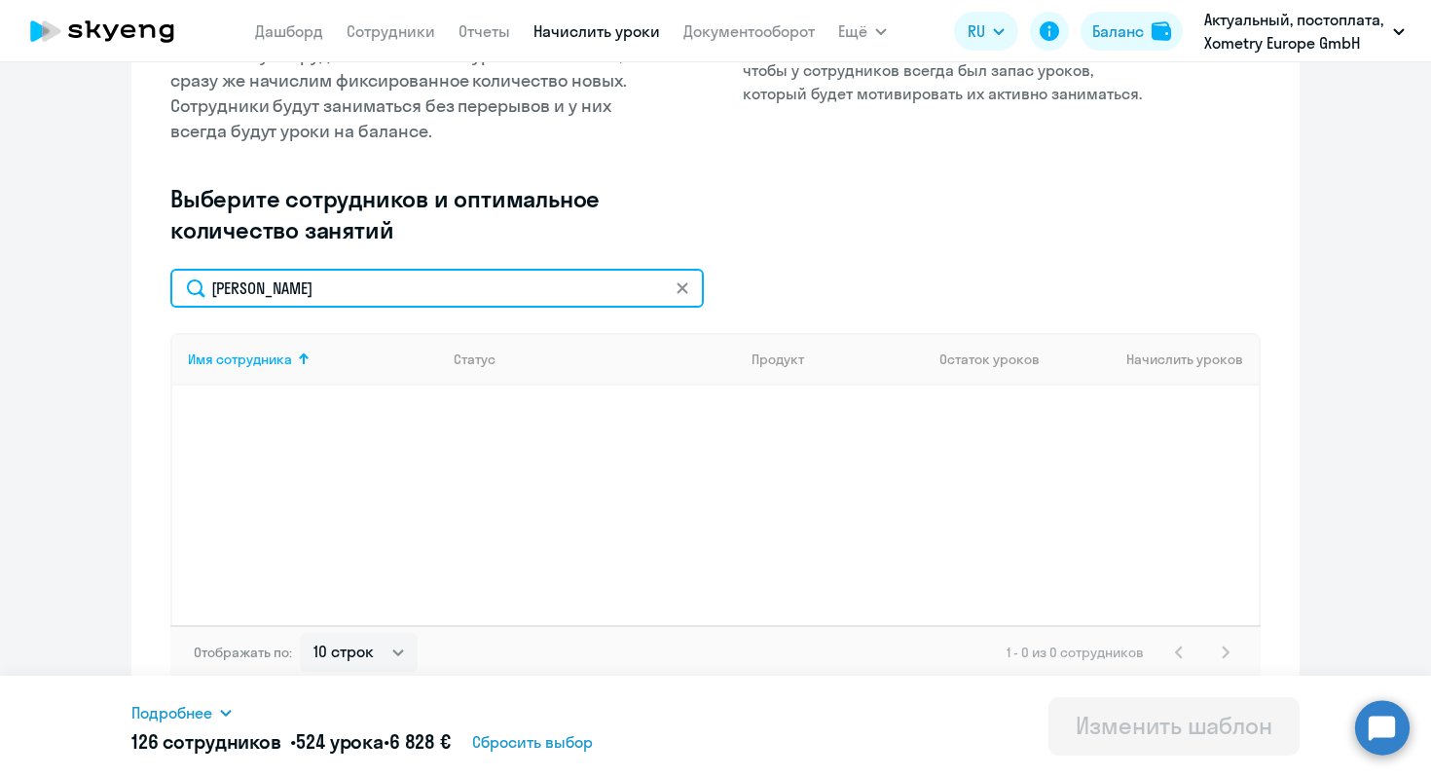
drag, startPoint x: 253, startPoint y: 280, endPoint x: 129, endPoint y: 279, distance: 124.6
click at [129, 279] on ng-component "Изменение шаблона Без названия Следующее автоматическое начисление произойдет п…" at bounding box center [715, 228] width 1431 height 966
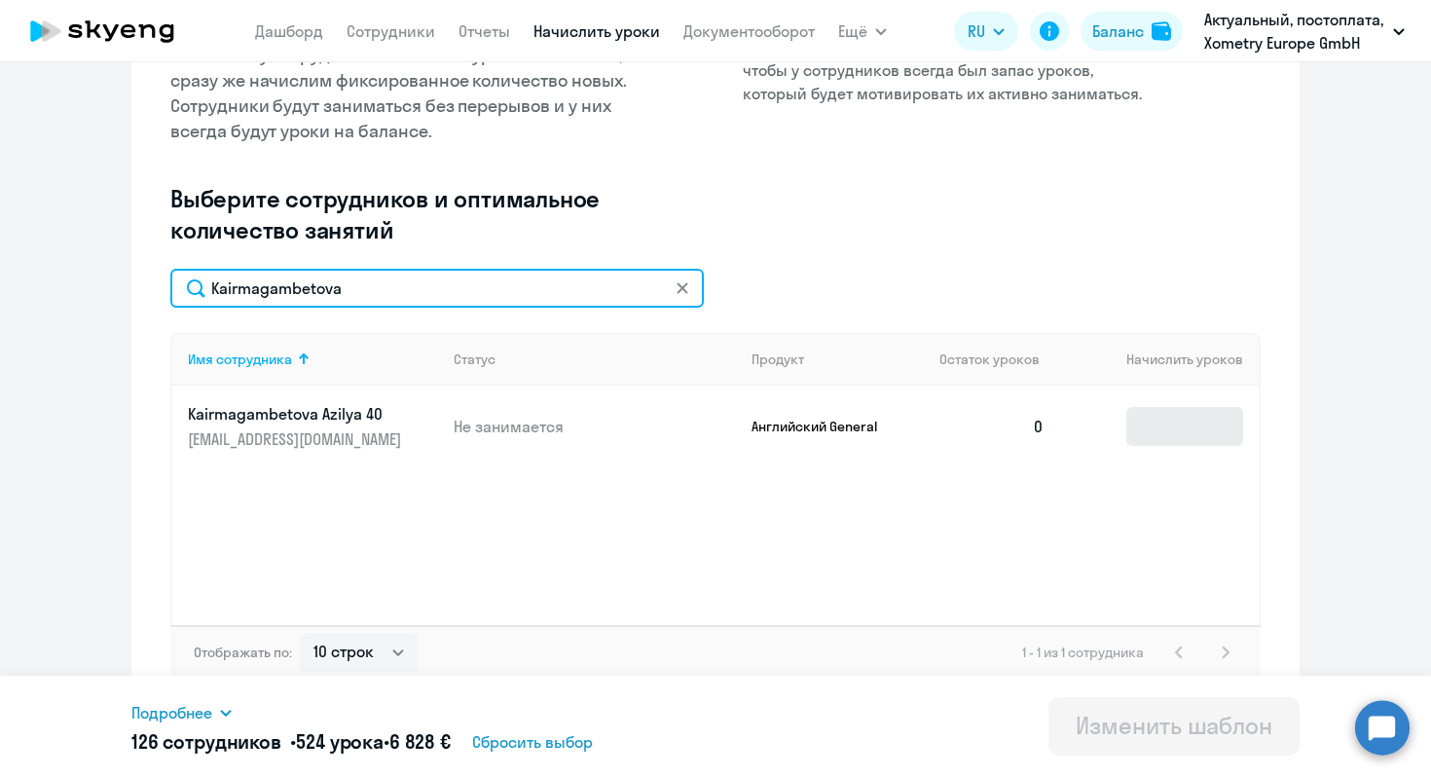
type input "Kairmagambetova"
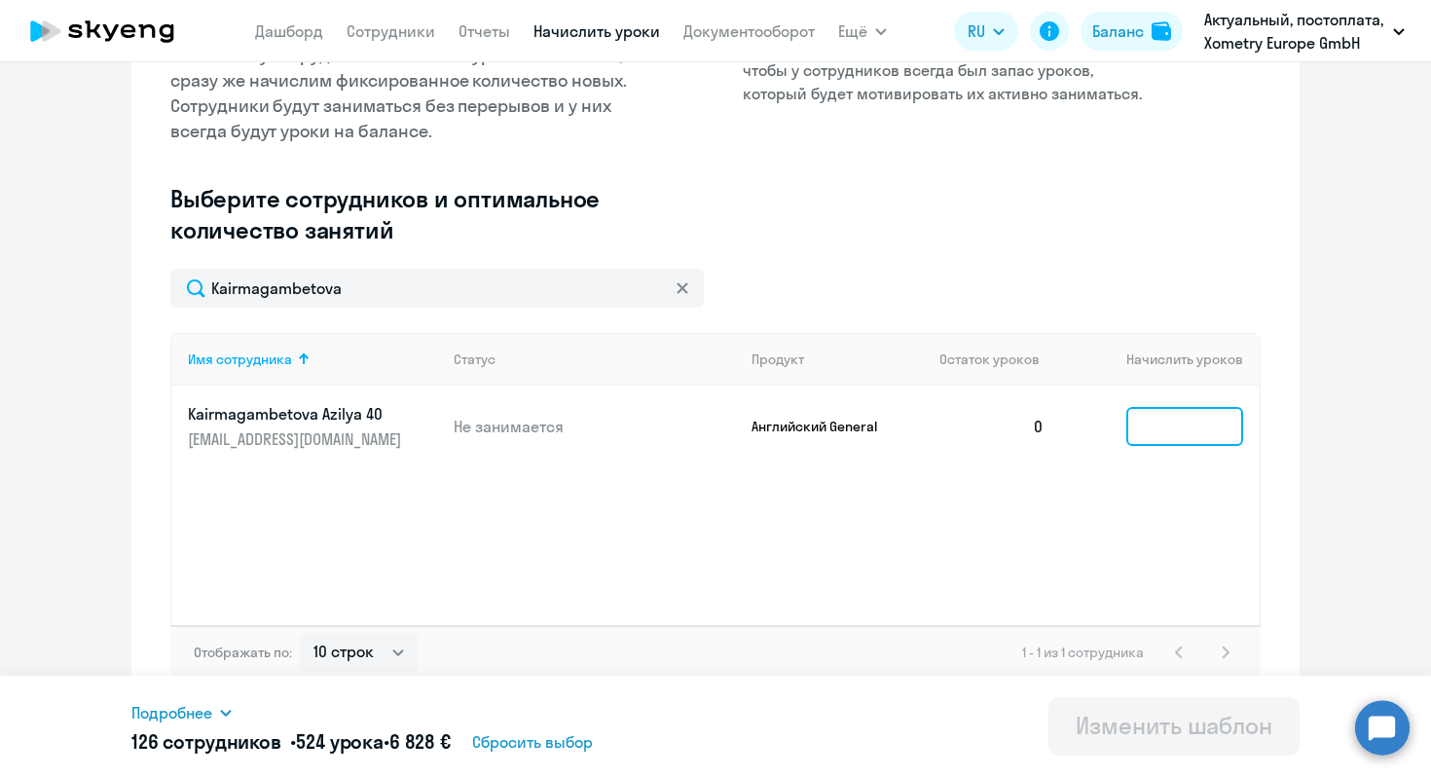
click at [1151, 426] on input at bounding box center [1184, 426] width 117 height 39
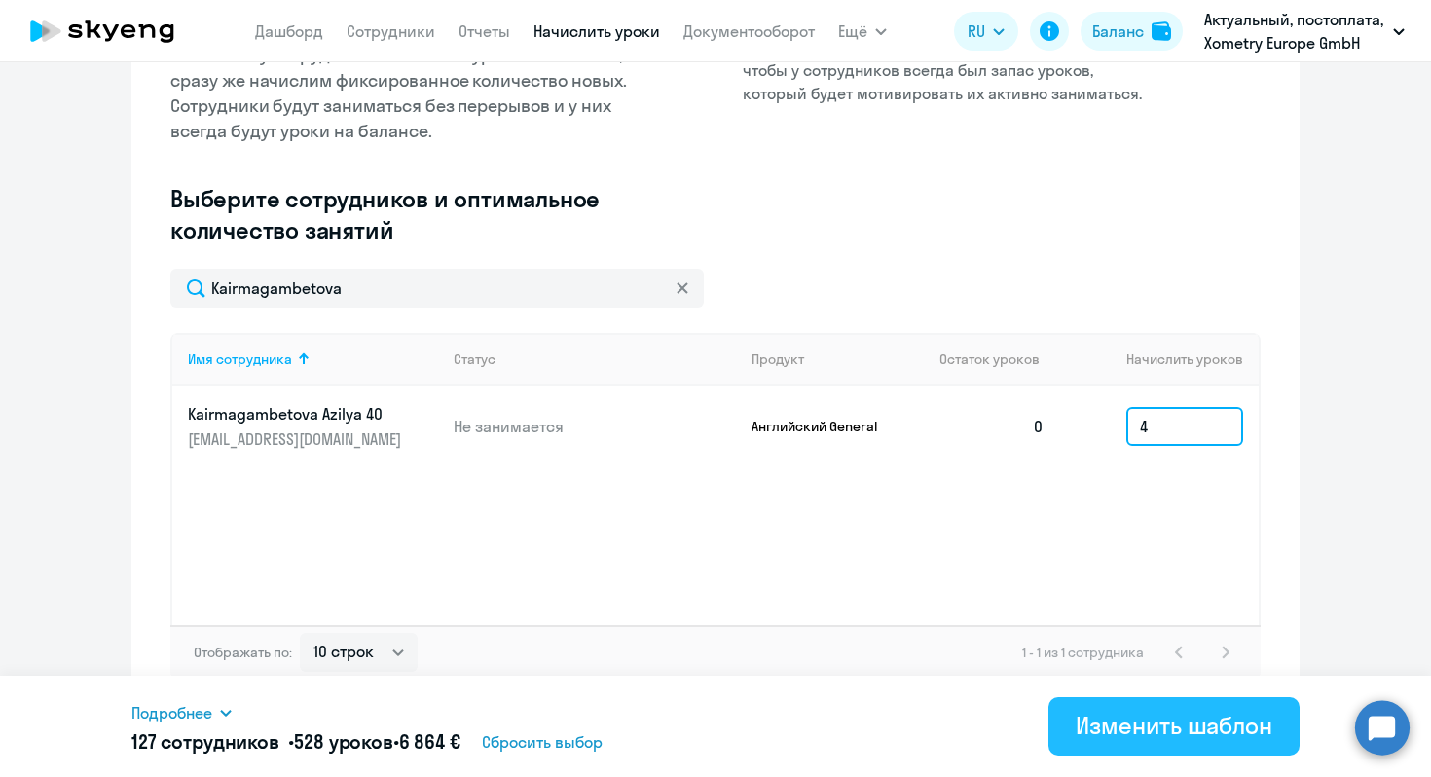
type input "4"
click at [1217, 720] on div "Изменить шаблон" at bounding box center [1174, 725] width 197 height 31
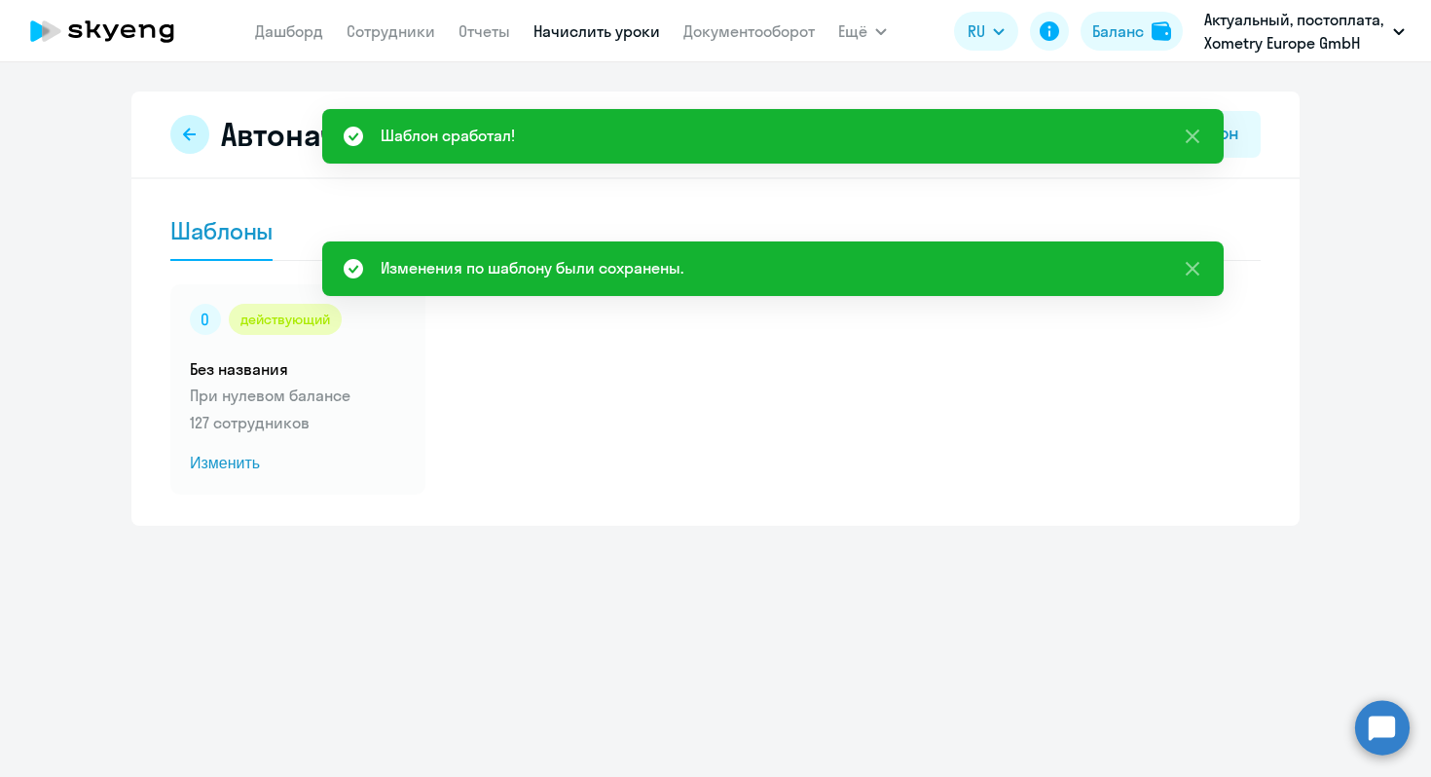
click at [201, 129] on button at bounding box center [189, 134] width 39 height 39
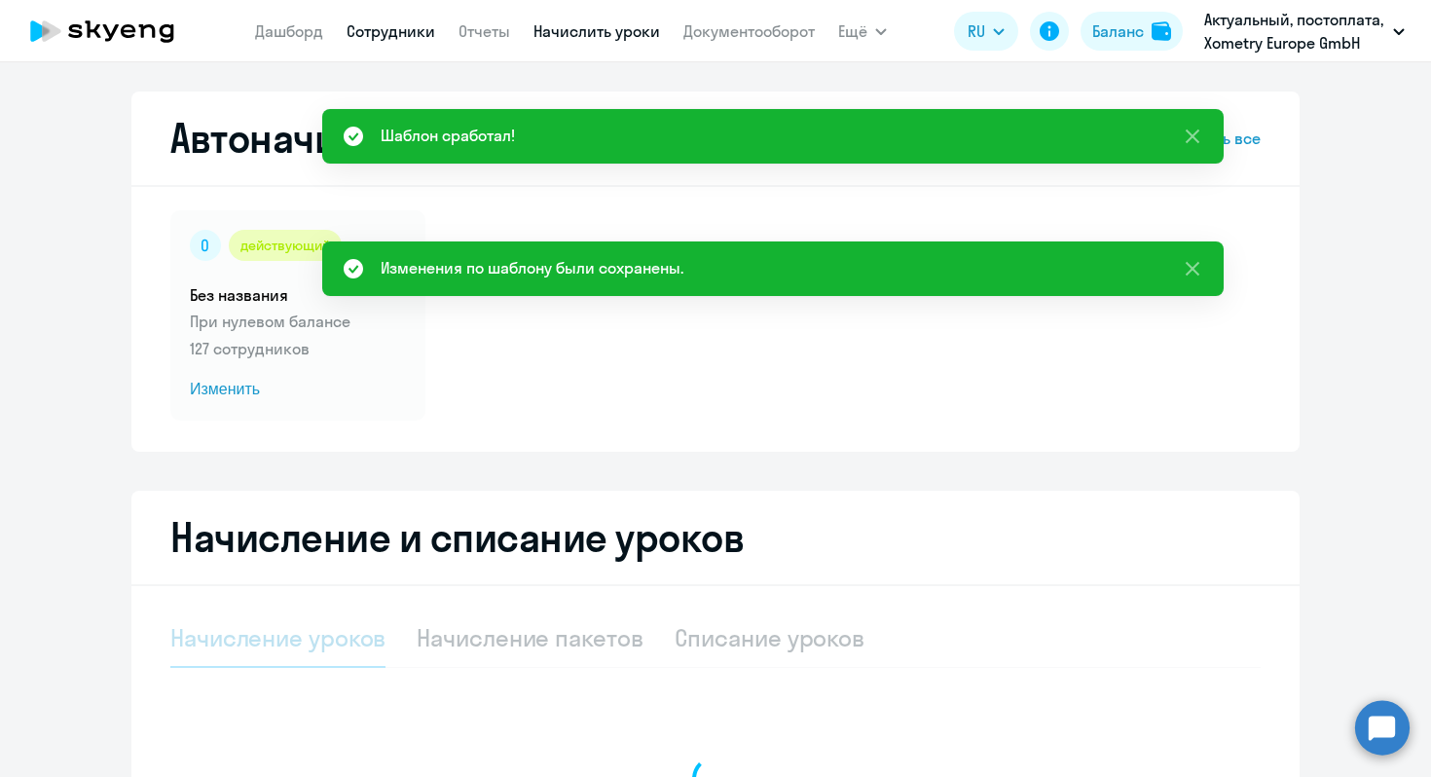
select select "10"
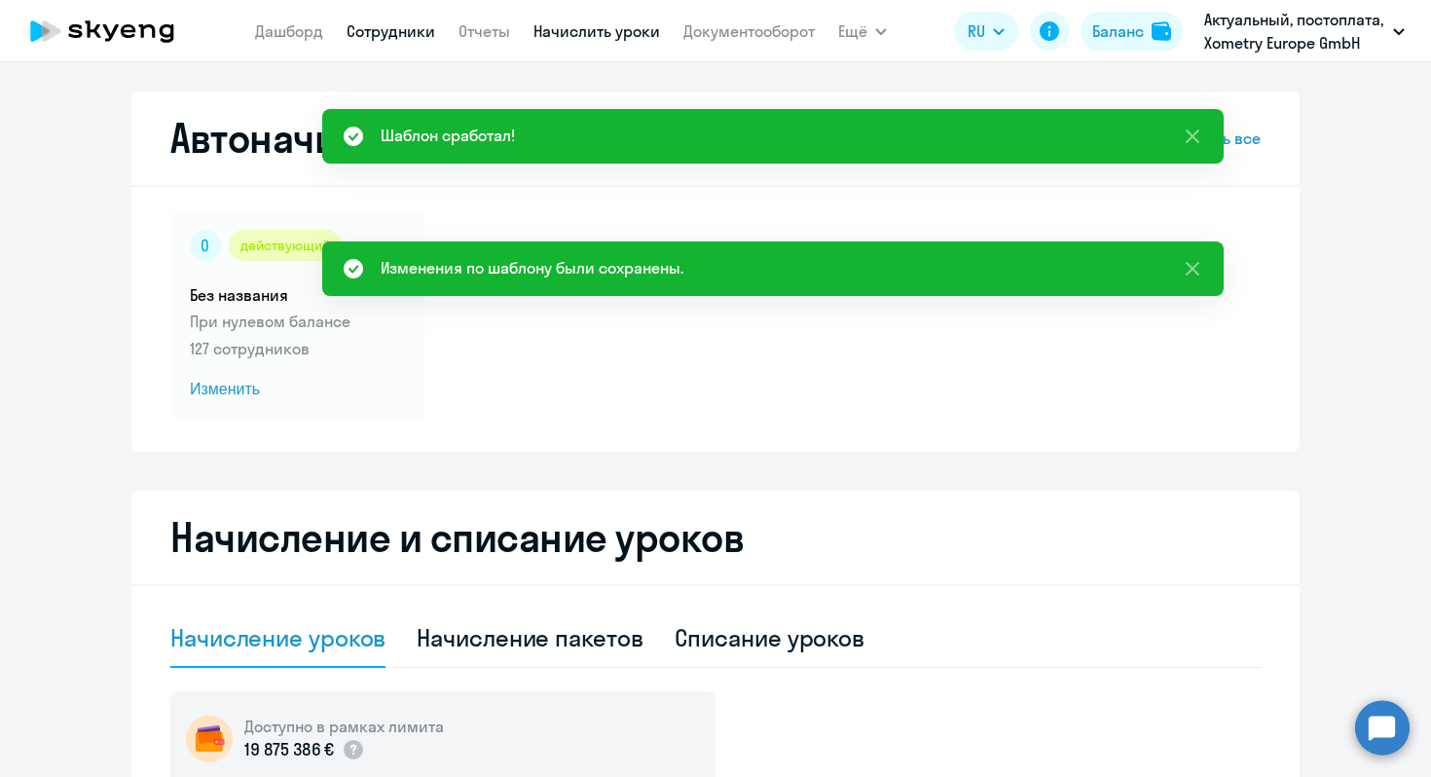
click at [358, 31] on link "Сотрудники" at bounding box center [391, 30] width 89 height 19
select select "30"
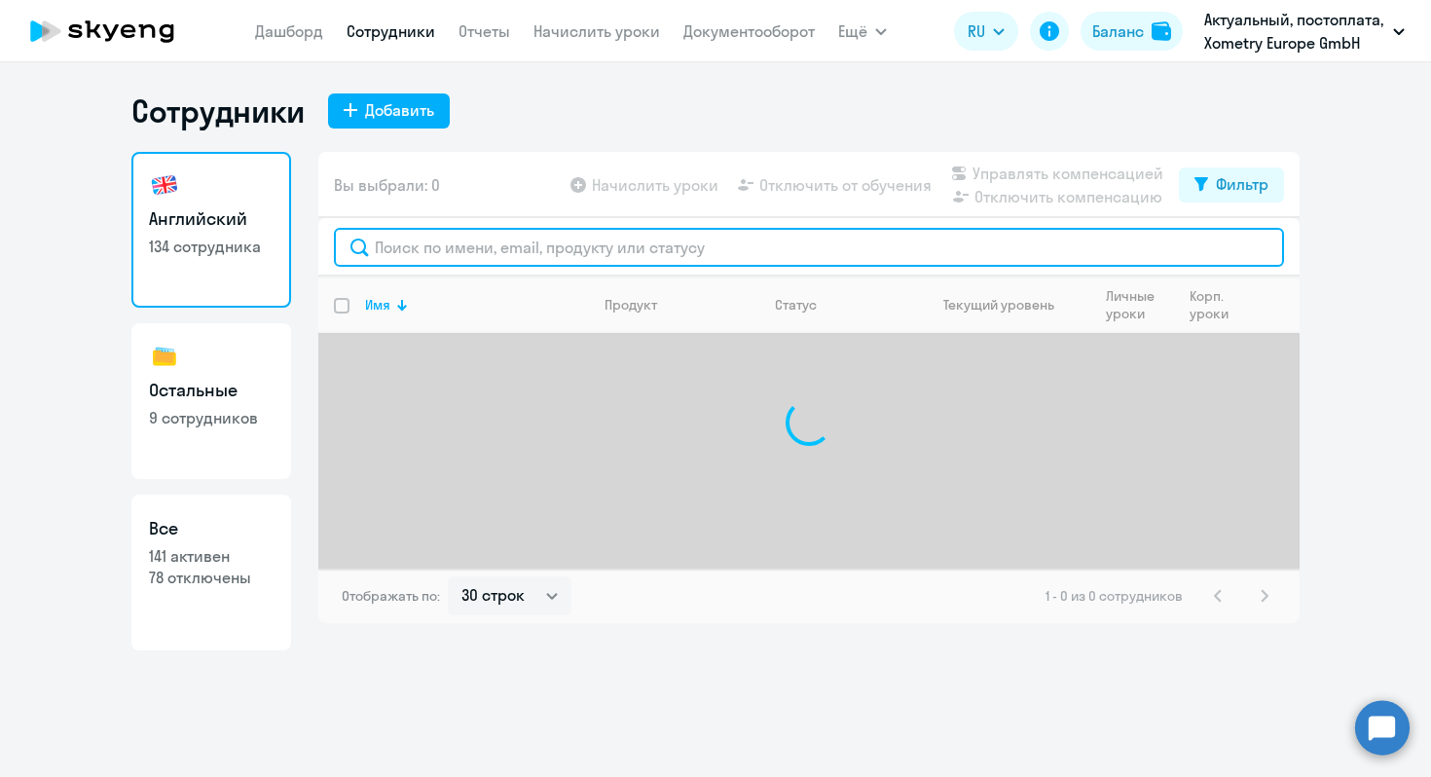
click at [490, 243] on input "text" at bounding box center [809, 247] width 950 height 39
paste input "[PERSON_NAME]"
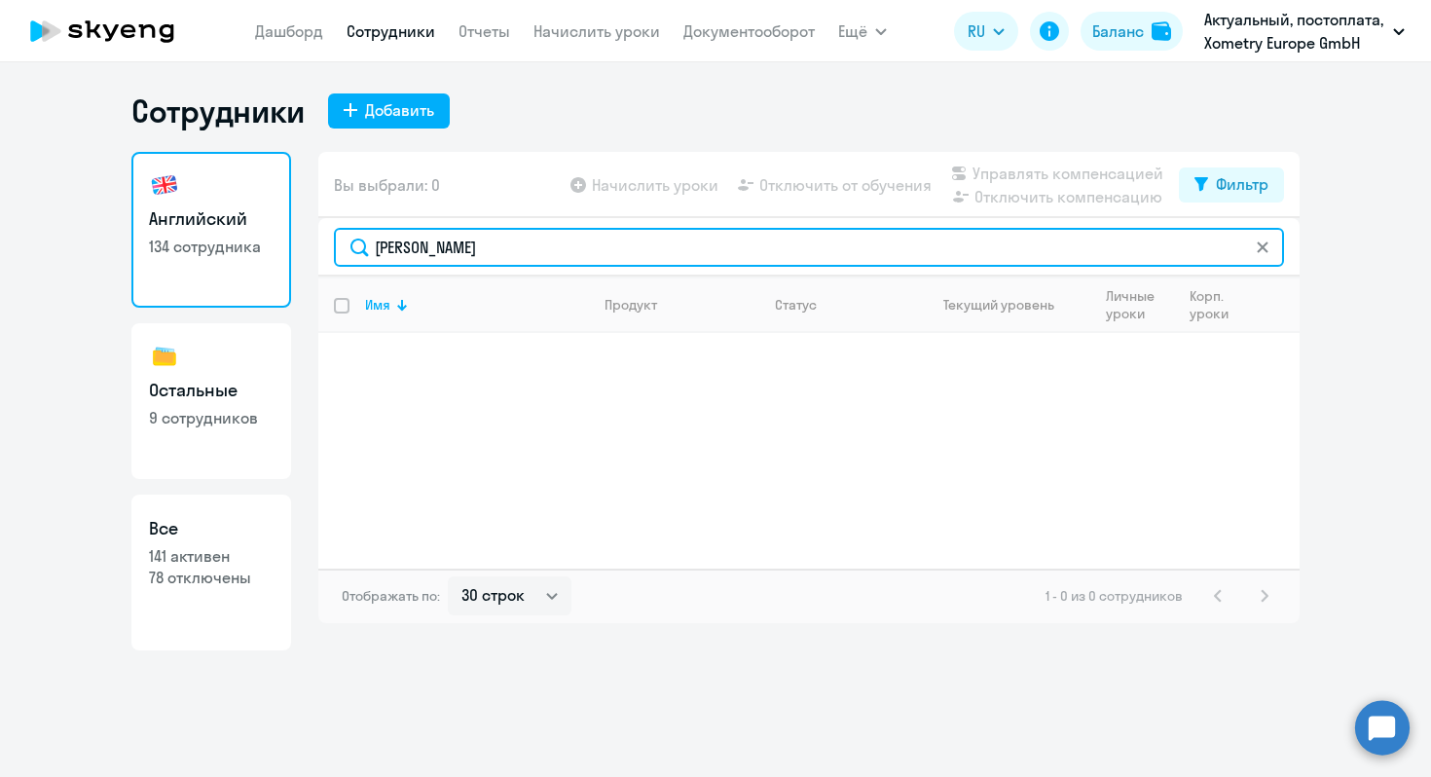
drag, startPoint x: 418, startPoint y: 245, endPoint x: 343, endPoint y: 244, distance: 75.0
click at [343, 244] on input "[PERSON_NAME]" at bounding box center [809, 247] width 950 height 39
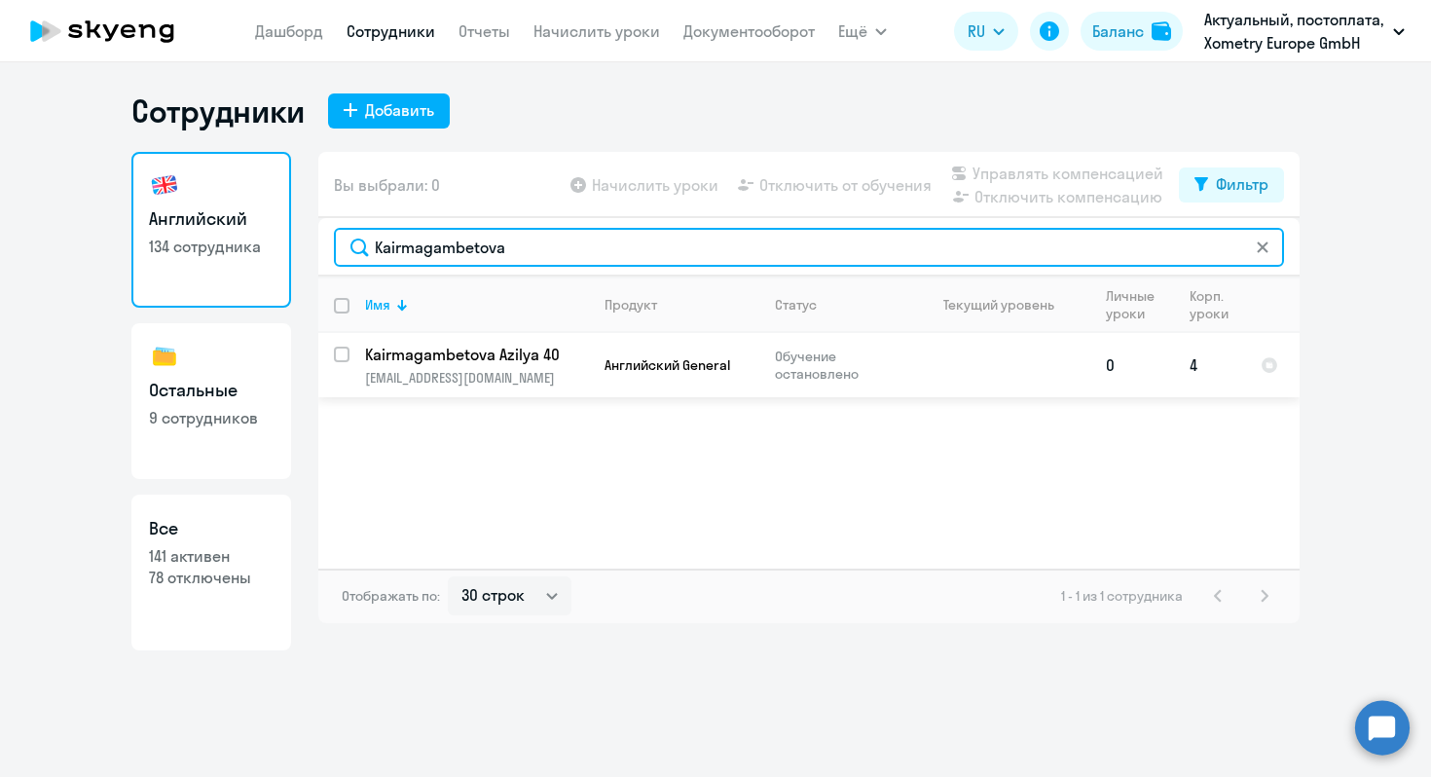
type input "Kairmagambetova"
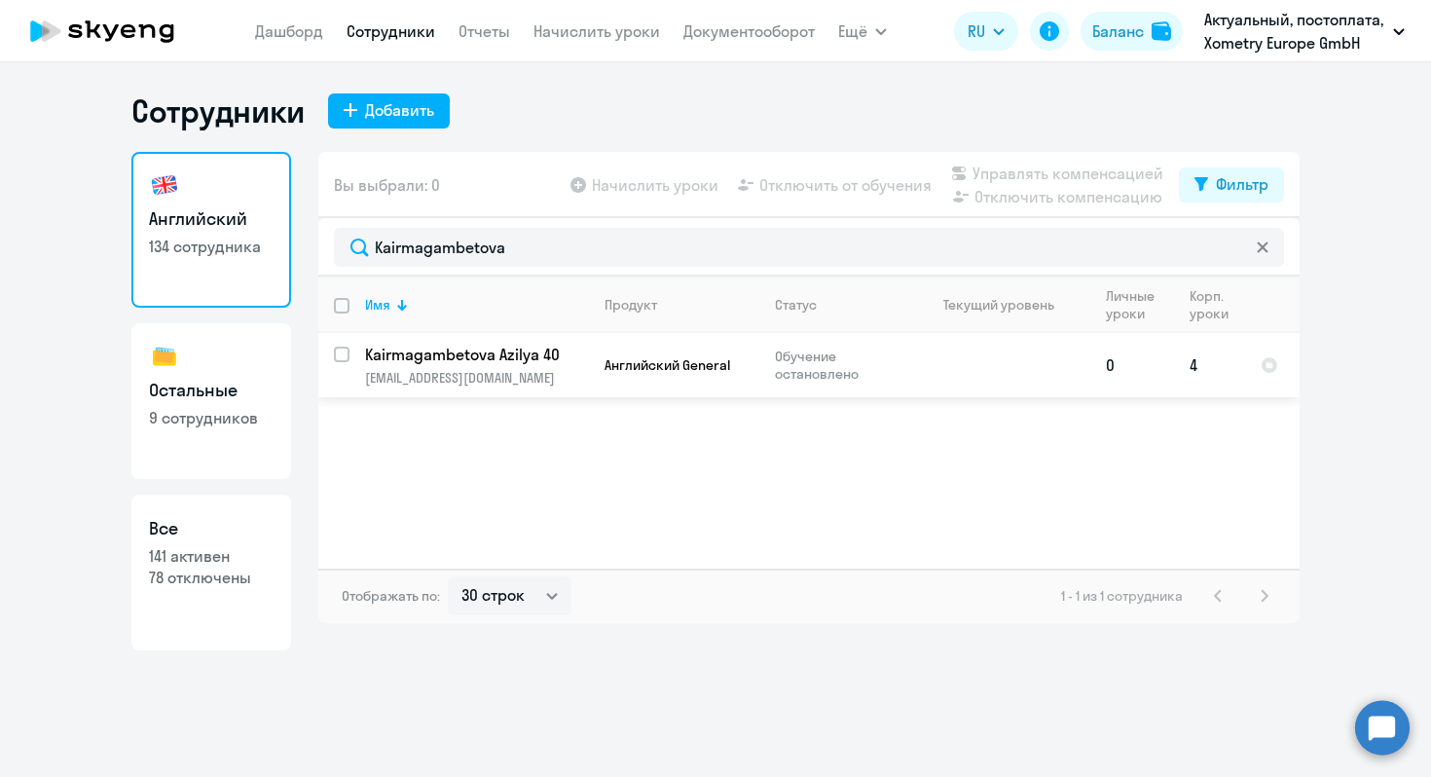
click at [513, 365] on td "Kairmagambetova Azilya 40 [EMAIL_ADDRESS][DOMAIN_NAME]" at bounding box center [470, 365] width 240 height 64
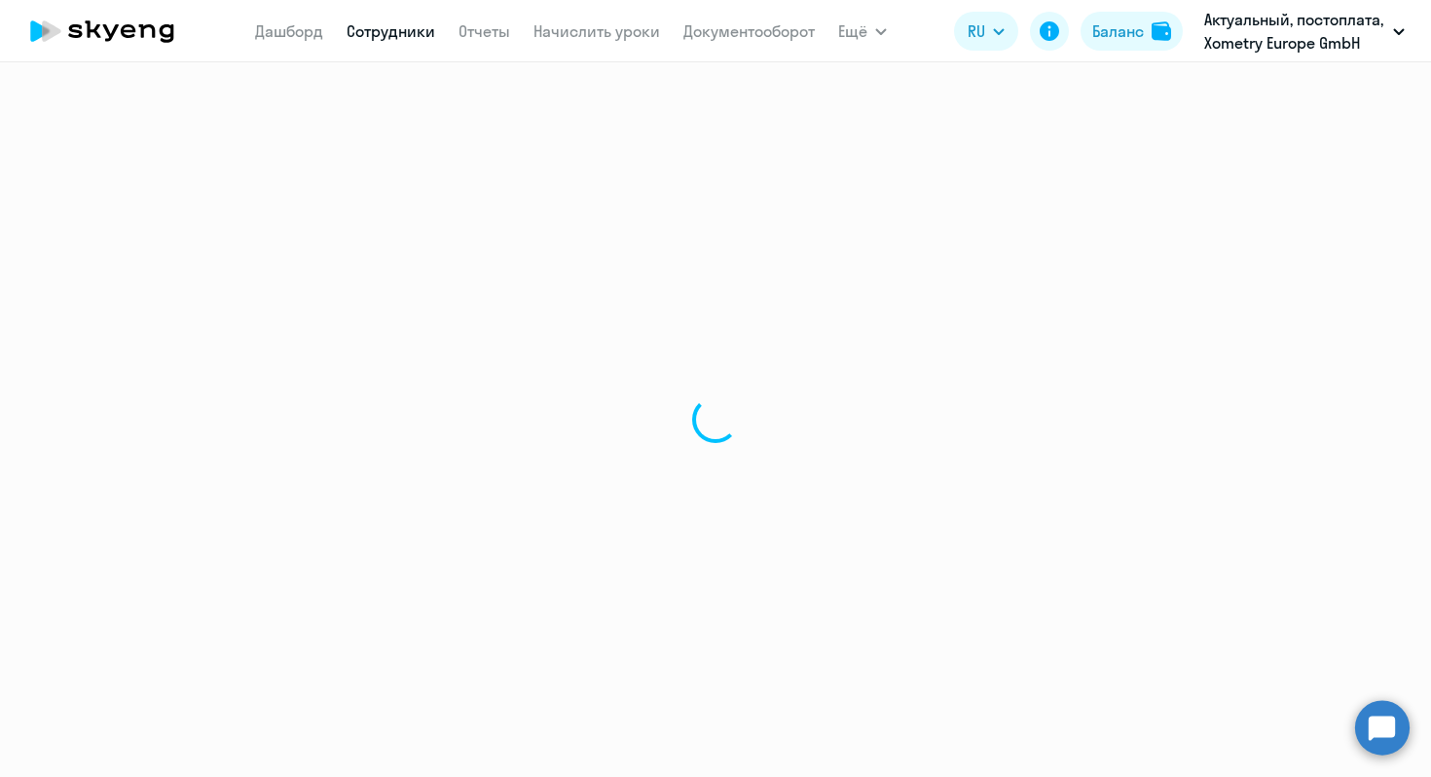
select select "english"
